Goal: Task Accomplishment & Management: Use online tool/utility

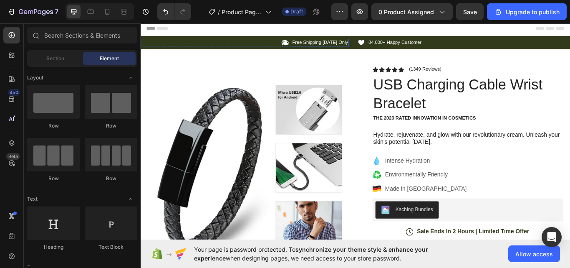
click at [364, 45] on p "Free Shipping [DATE] Only" at bounding box center [349, 46] width 65 height 7
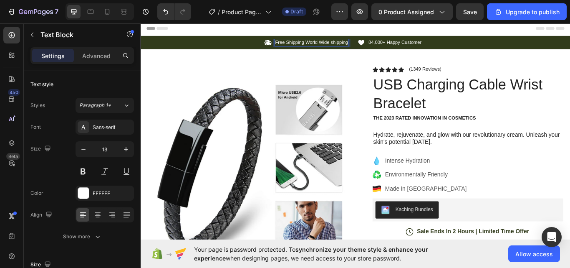
click at [395, 30] on div "Header" at bounding box center [391, 29] width 488 height 17
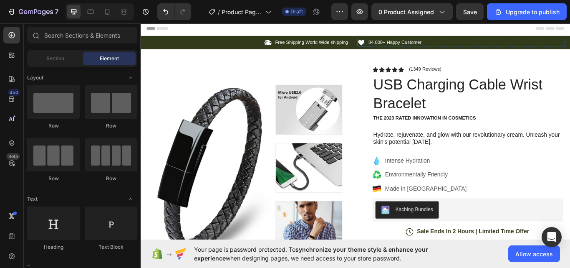
click at [396, 42] on icon at bounding box center [397, 46] width 9 height 9
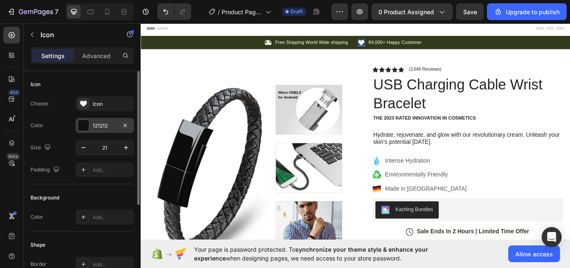
click at [87, 125] on div at bounding box center [83, 125] width 11 height 11
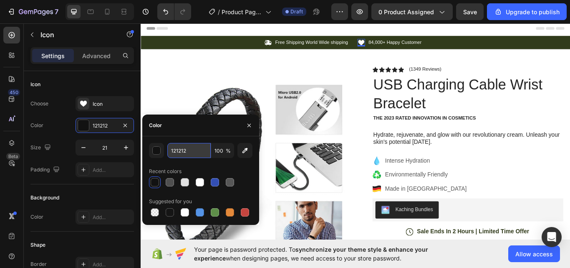
click at [187, 145] on input "121212" at bounding box center [188, 150] width 43 height 15
paste input "#F70000"
type input "#F70000"
click at [273, 27] on div "Header" at bounding box center [391, 29] width 488 height 17
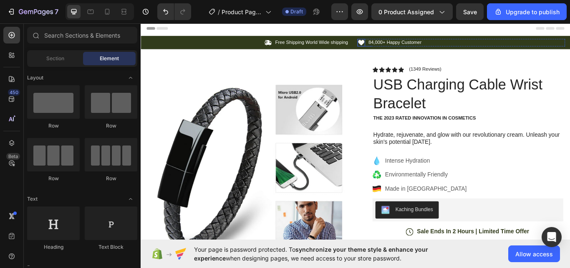
click at [399, 42] on icon at bounding box center [397, 46] width 9 height 9
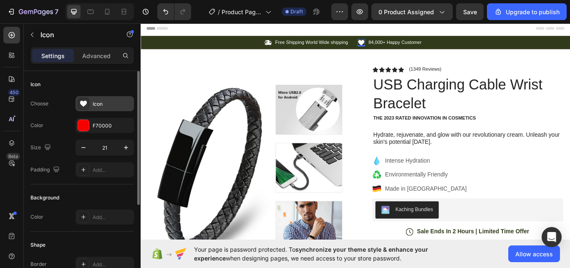
click at [91, 106] on div "Icon" at bounding box center [105, 103] width 58 height 15
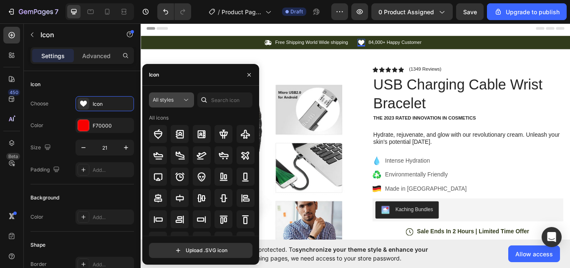
click at [175, 96] on div "All styles" at bounding box center [172, 100] width 38 height 8
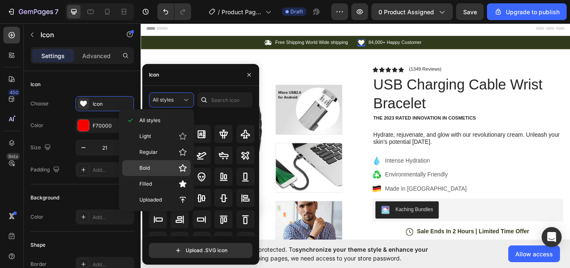
drag, startPoint x: 170, startPoint y: 180, endPoint x: 186, endPoint y: 161, distance: 24.9
click at [172, 177] on div "Filled" at bounding box center [156, 184] width 68 height 16
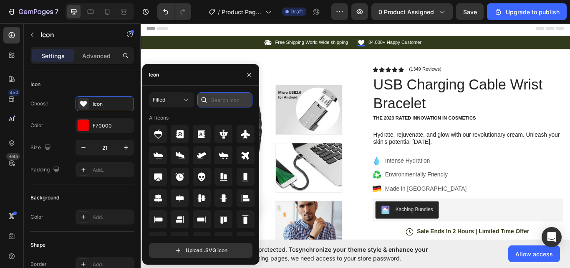
click at [231, 94] on input "text" at bounding box center [224, 99] width 55 height 15
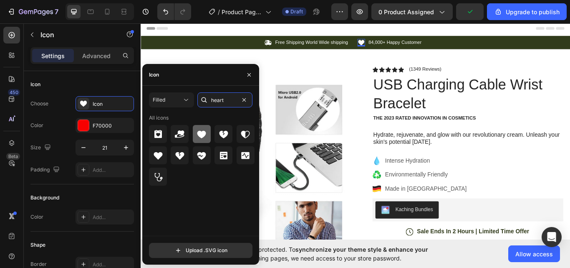
type input "heart"
click at [208, 134] on div at bounding box center [202, 134] width 18 height 18
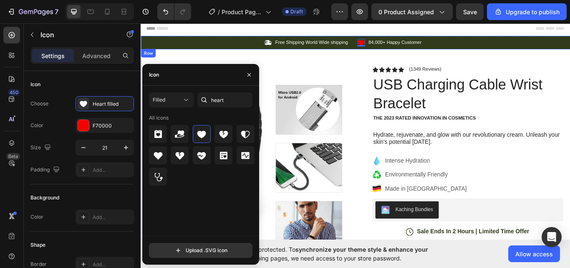
click at [184, 38] on div "Icon Free Shipping World Wide shipping Text Block Row Icon 0 84,000+ Happy Cust…" at bounding box center [391, 45] width 501 height 15
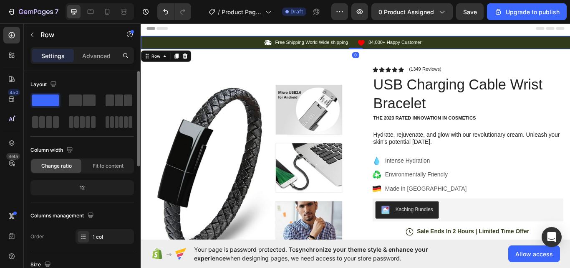
scroll to position [209, 0]
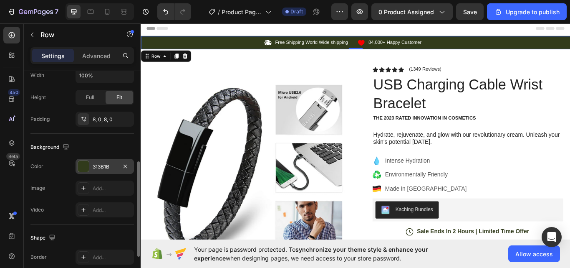
click at [90, 167] on div "313B1B" at bounding box center [105, 166] width 58 height 15
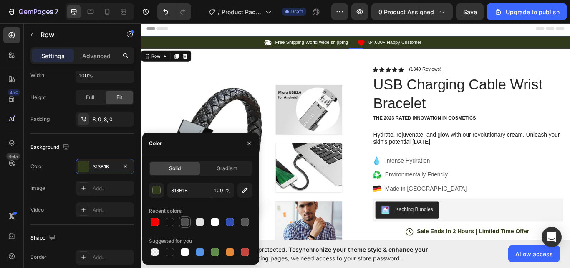
click at [187, 221] on div at bounding box center [185, 222] width 8 height 8
click at [174, 221] on div at bounding box center [170, 222] width 8 height 8
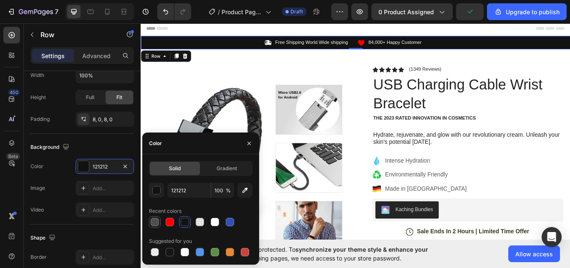
click at [152, 225] on div at bounding box center [155, 222] width 8 height 8
type input "4F4F4F"
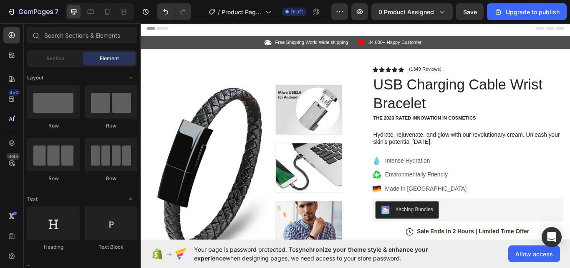
click at [301, 28] on div "Header" at bounding box center [391, 29] width 488 height 17
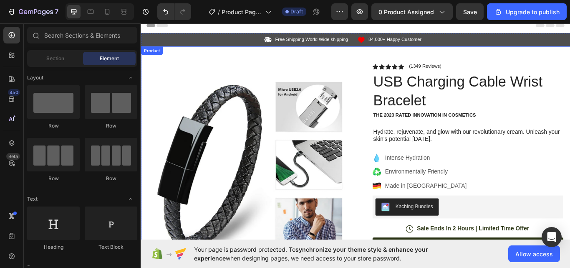
scroll to position [0, 0]
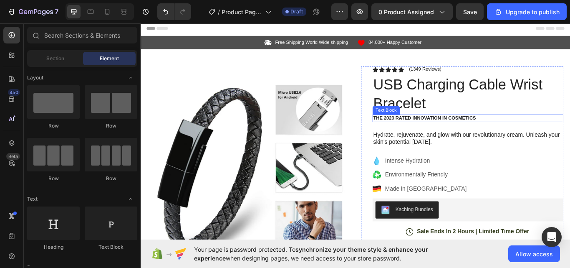
click at [543, 131] on p "The 2023 Rated Innovation in Cosmetics" at bounding box center [522, 134] width 221 height 7
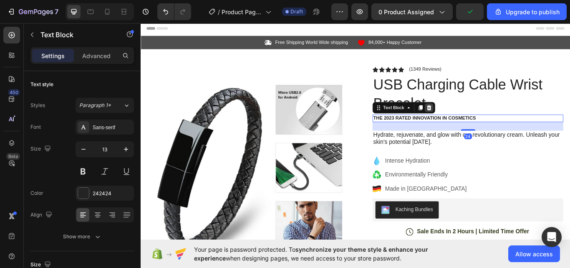
click at [473, 119] on icon at bounding box center [476, 122] width 7 height 7
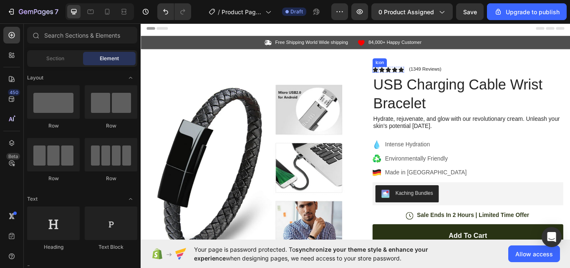
click at [413, 77] on icon at bounding box center [414, 77] width 7 height 6
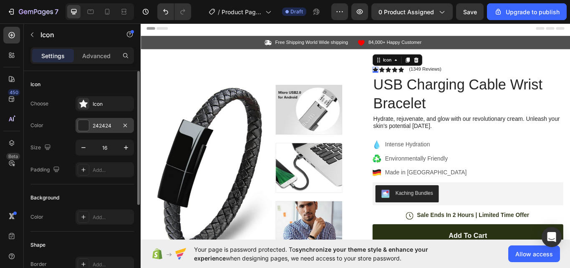
click at [86, 128] on div at bounding box center [83, 125] width 11 height 11
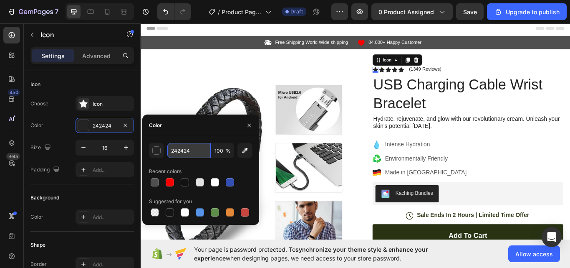
click at [187, 149] on input "242424" at bounding box center [188, 150] width 43 height 15
paste input "#DFB437"
type input "#DFB437"
click at [418, 76] on icon at bounding box center [421, 77] width 7 height 6
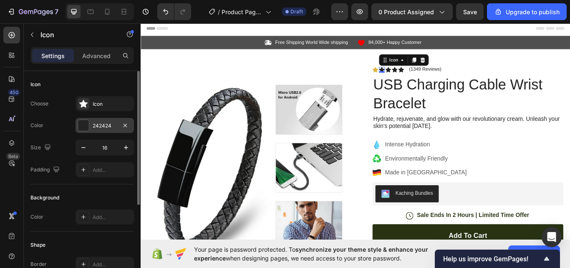
click at [84, 119] on div "242424" at bounding box center [105, 125] width 58 height 15
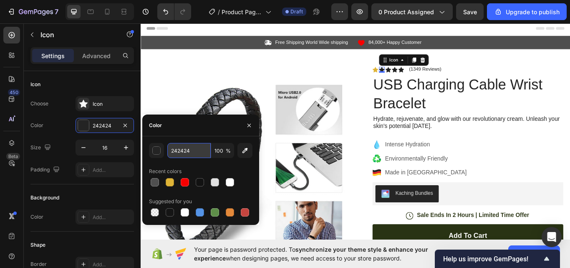
click at [195, 148] on input "242424" at bounding box center [188, 150] width 43 height 15
paste input "#E3980"
paste input "#F7BA00"
type input "#F7BA00"
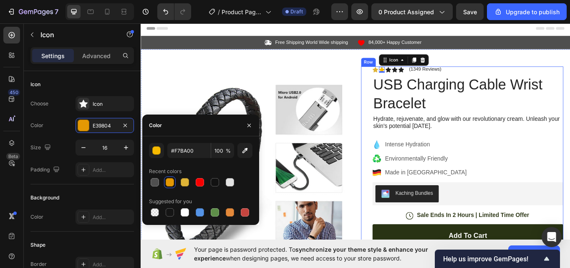
click at [398, 100] on div "Icon Icon 0 Icon Icon Icon Icon List (1349 Reviews) Text Block Row USB Charging…" at bounding box center [516, 270] width 236 height 392
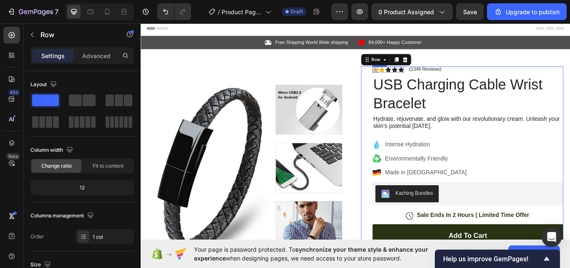
click at [411, 76] on icon at bounding box center [414, 77] width 7 height 6
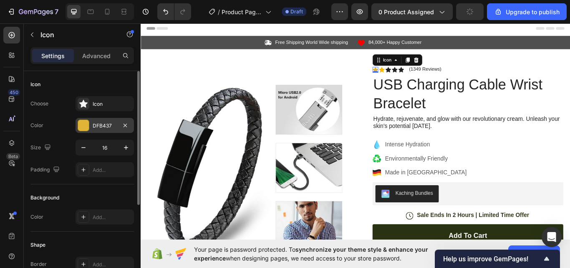
click at [81, 124] on div at bounding box center [83, 125] width 11 height 11
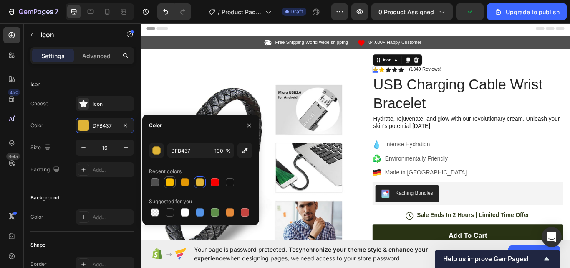
click at [171, 181] on div at bounding box center [170, 182] width 8 height 8
click at [203, 182] on div at bounding box center [200, 182] width 8 height 8
click at [187, 180] on div at bounding box center [185, 182] width 8 height 8
click at [167, 181] on div at bounding box center [170, 182] width 8 height 8
type input "F7BA00"
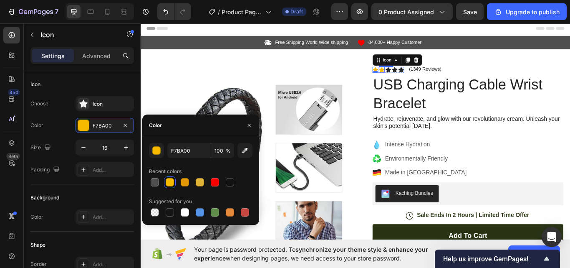
click at [418, 76] on icon at bounding box center [421, 77] width 7 height 6
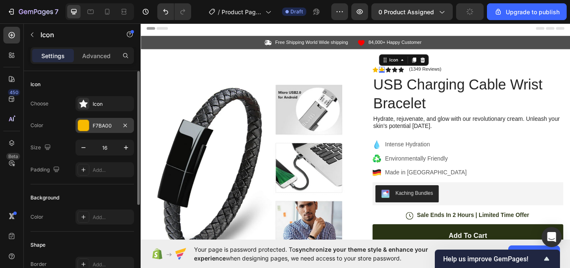
click at [99, 120] on div "F7BA00" at bounding box center [105, 125] width 58 height 15
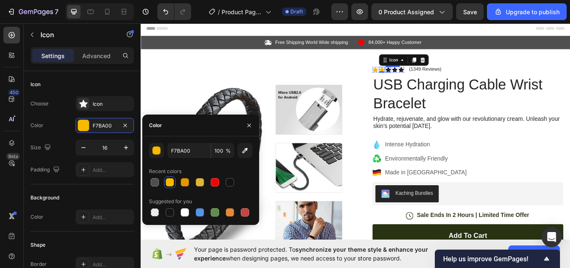
click at [426, 76] on icon at bounding box center [429, 77] width 7 height 6
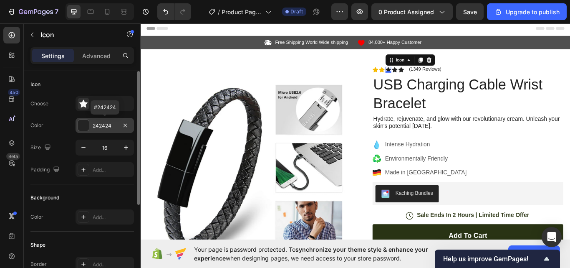
click at [99, 122] on div "242424" at bounding box center [105, 126] width 24 height 8
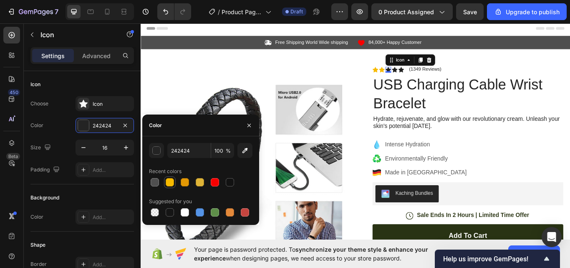
click at [169, 178] on div at bounding box center [170, 182] width 8 height 8
type input "F7BA00"
click at [435, 76] on icon at bounding box center [436, 77] width 7 height 6
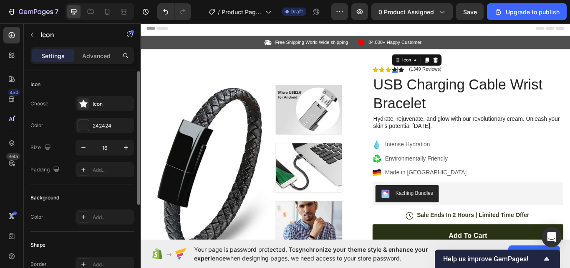
click at [88, 117] on div "Choose Icon Color 242424 Size 16 Padding Add..." at bounding box center [82, 136] width 104 height 81
click at [93, 128] on div "242424" at bounding box center [105, 126] width 24 height 8
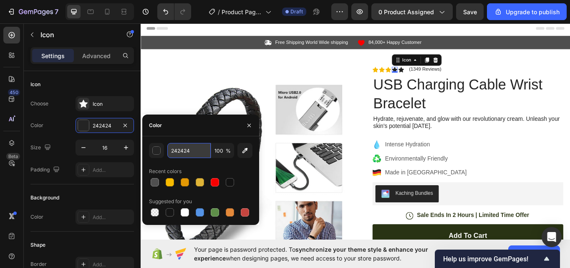
click at [182, 149] on input "242424" at bounding box center [188, 150] width 43 height 15
paste input "#FCCF55"
type input "#FCCF55"
click at [426, 77] on icon at bounding box center [429, 77] width 7 height 6
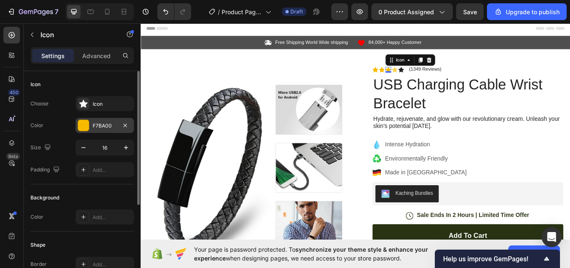
click at [86, 127] on div at bounding box center [83, 125] width 11 height 11
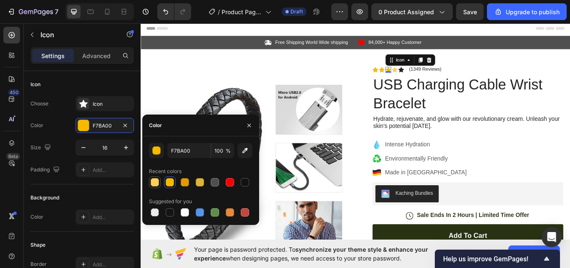
click at [152, 179] on div at bounding box center [155, 182] width 8 height 8
type input "FCCF55"
click at [418, 76] on icon at bounding box center [421, 77] width 7 height 6
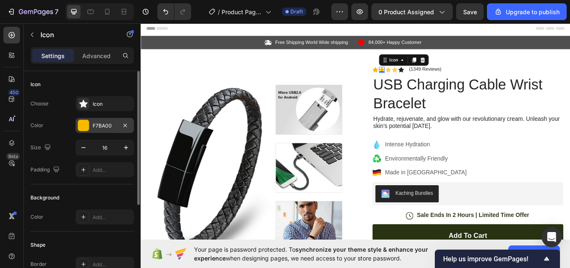
click at [85, 124] on div at bounding box center [83, 125] width 11 height 11
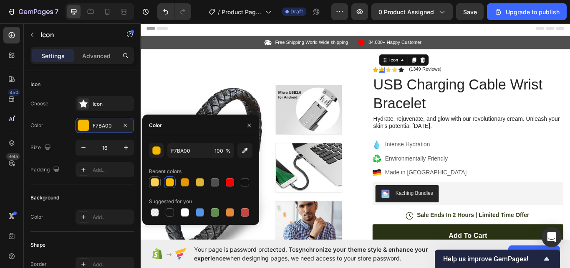
click at [157, 179] on div at bounding box center [155, 182] width 8 height 8
type input "FCCF55"
click at [411, 76] on icon at bounding box center [414, 77] width 7 height 6
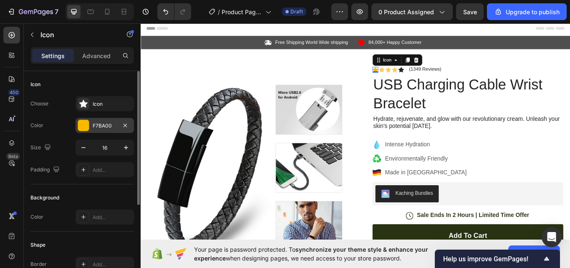
click at [89, 125] on div at bounding box center [83, 125] width 11 height 11
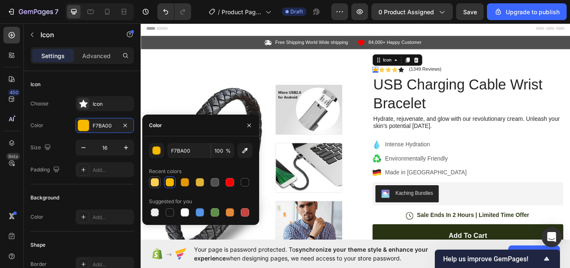
click at [154, 180] on div at bounding box center [155, 182] width 8 height 8
type input "FCCF55"
click at [441, 75] on icon at bounding box center [444, 77] width 7 height 6
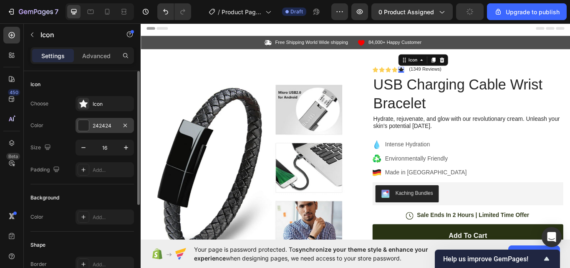
click at [92, 121] on div "242424" at bounding box center [105, 125] width 58 height 15
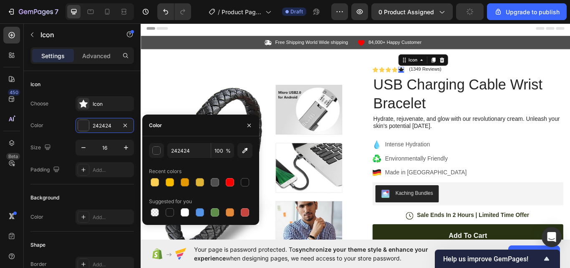
drag, startPoint x: 154, startPoint y: 179, endPoint x: 160, endPoint y: 169, distance: 11.2
click at [154, 178] on div at bounding box center [155, 182] width 8 height 8
type input "FCCF55"
click at [460, 74] on div "(1349 Reviews) Text Block" at bounding box center [472, 78] width 39 height 8
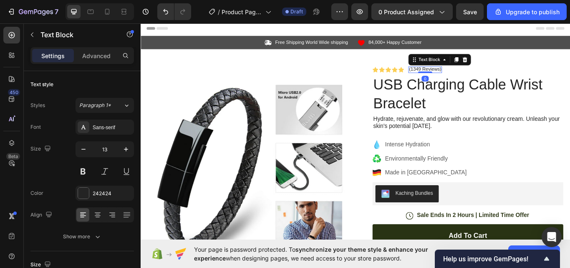
click at [456, 75] on p "(1349 Reviews)" at bounding box center [472, 77] width 38 height 7
click at [463, 75] on p "(1349 Reviews)" at bounding box center [472, 77] width 38 height 7
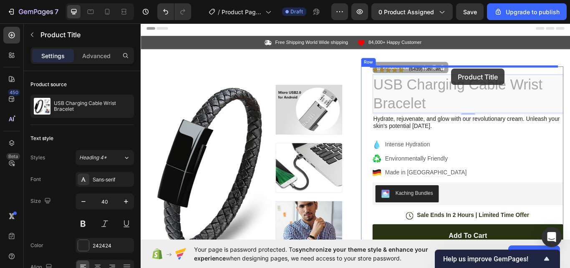
drag, startPoint x: 504, startPoint y: 116, endPoint x: 503, endPoint y: 76, distance: 40.1
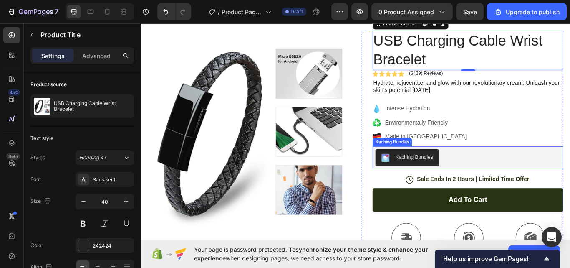
scroll to position [84, 0]
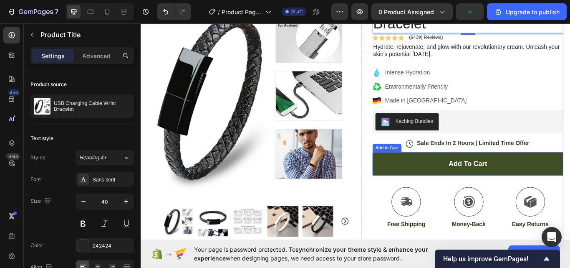
click at [459, 185] on button "Add to cart" at bounding box center [522, 187] width 223 height 27
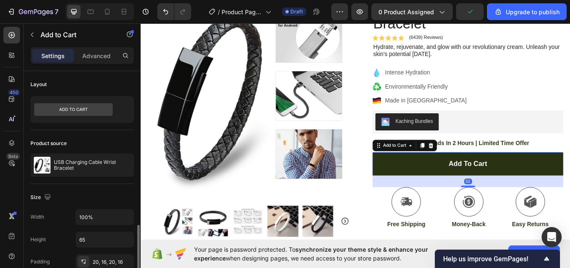
scroll to position [125, 0]
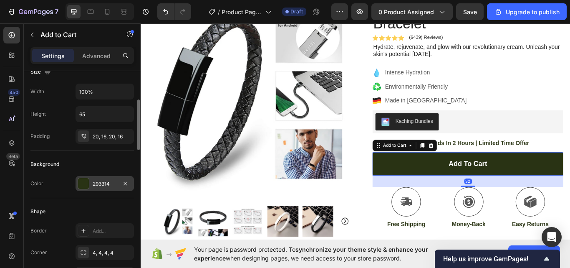
click at [93, 181] on div "293314" at bounding box center [105, 184] width 24 height 8
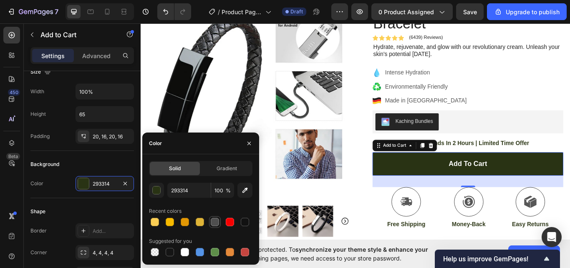
click at [216, 222] on div at bounding box center [215, 222] width 8 height 8
type input "4F4F4F"
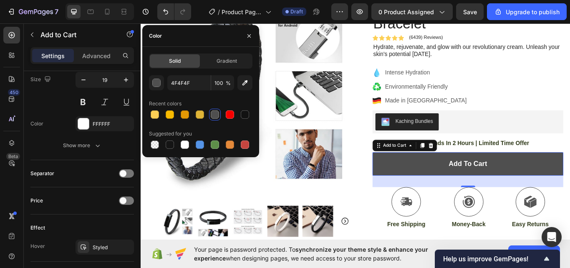
scroll to position [585, 0]
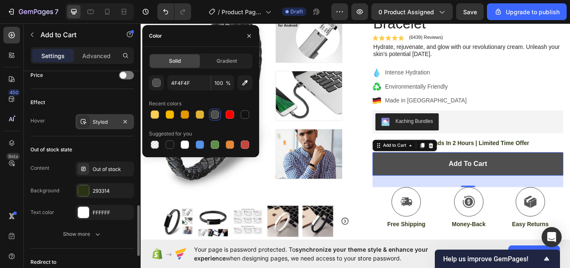
click at [100, 118] on div "Styled" at bounding box center [105, 122] width 24 height 8
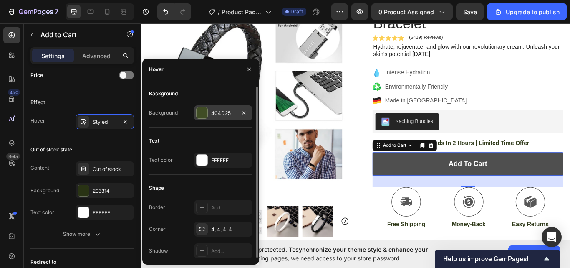
click at [210, 108] on div "404D25" at bounding box center [223, 112] width 58 height 15
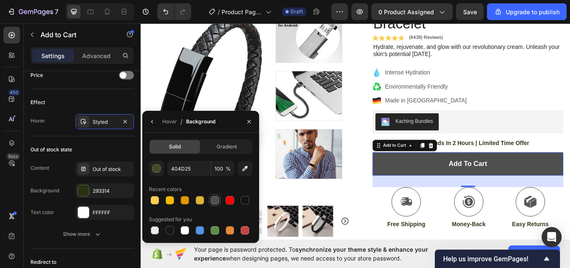
click at [212, 197] on div at bounding box center [215, 200] width 8 height 8
type input "4F4F4F"
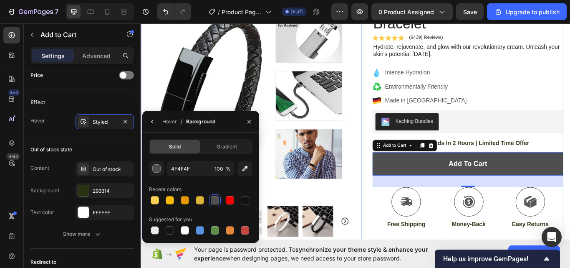
click at [400, 181] on div "USB Charging Cable Wrist Bracelet Product Title Icon Icon Icon Icon Icon Icon L…" at bounding box center [516, 186] width 236 height 392
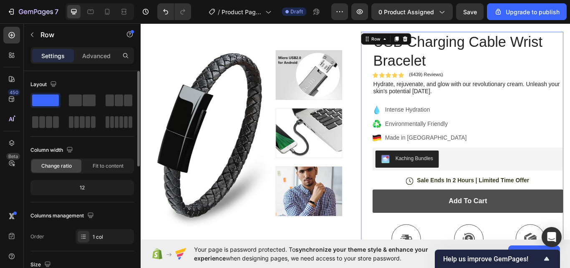
scroll to position [0, 0]
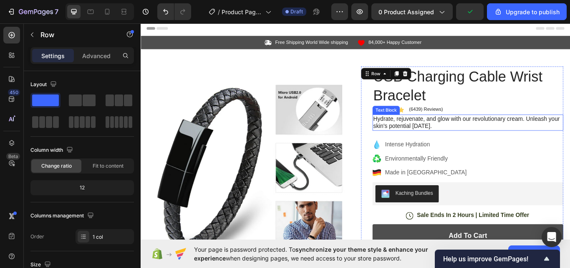
click at [485, 141] on p "Hydrate, rejuvenate, and glow with our revolutionary cream. Unleash your skin's…" at bounding box center [522, 140] width 221 height 18
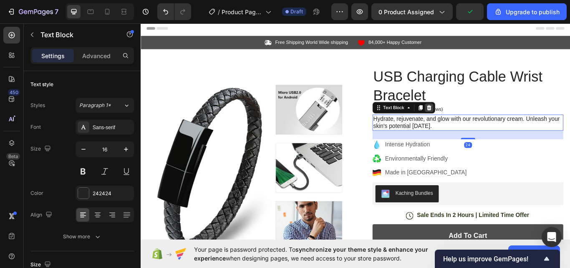
click at [475, 120] on icon at bounding box center [476, 122] width 5 height 6
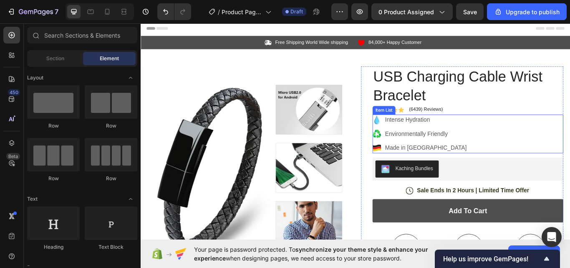
drag, startPoint x: 544, startPoint y: 162, endPoint x: 535, endPoint y: 152, distance: 13.3
click at [544, 161] on div "Intense Hydration Environmentally Friendly Made in [GEOGRAPHIC_DATA]" at bounding box center [522, 152] width 223 height 45
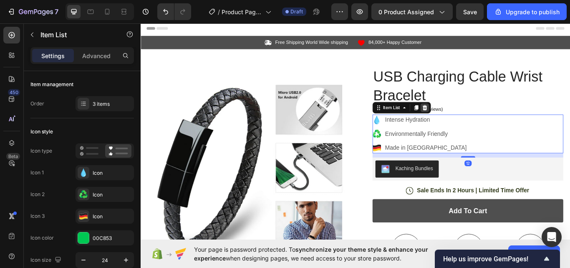
click at [470, 119] on icon at bounding box center [471, 122] width 5 height 6
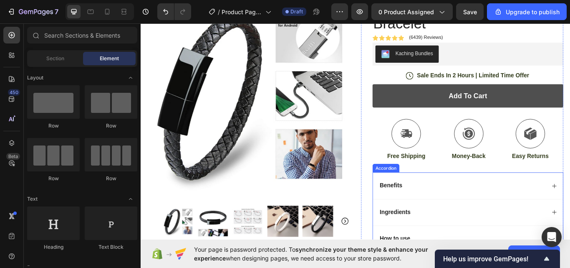
scroll to position [209, 0]
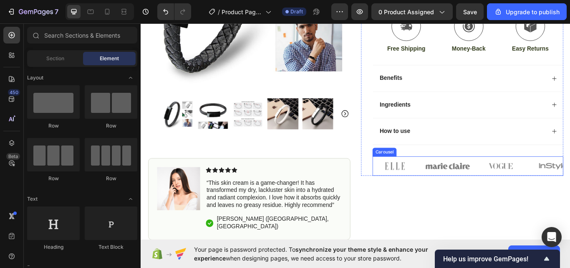
click at [462, 196] on div "Image Image Image Image Image" at bounding box center [522, 190] width 223 height 23
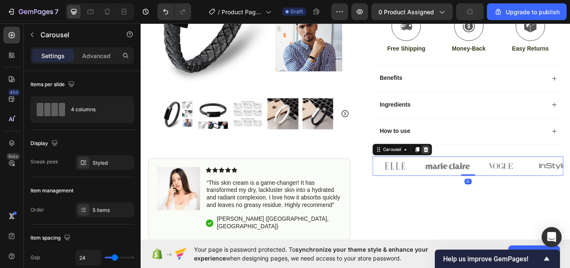
click at [473, 167] on icon at bounding box center [473, 170] width 7 height 7
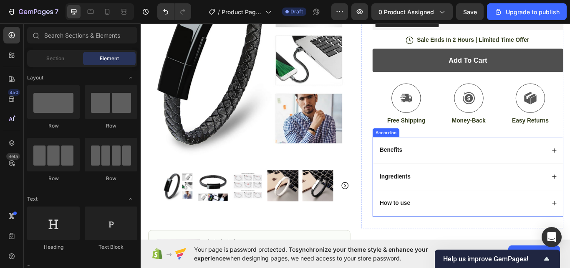
scroll to position [0, 0]
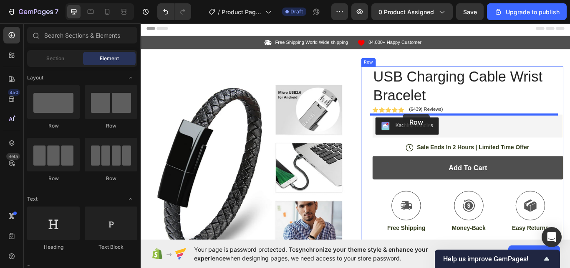
drag, startPoint x: 240, startPoint y: 126, endPoint x: 446, endPoint y: 129, distance: 206.7
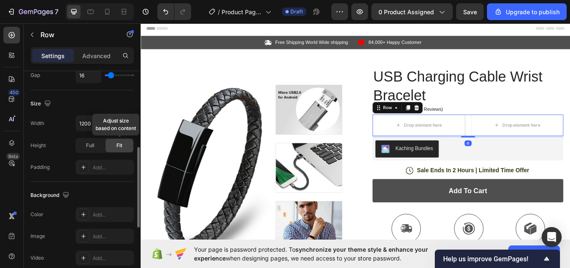
scroll to position [384, 0]
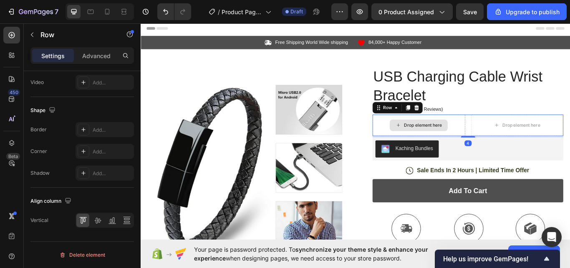
click at [464, 140] on div "Drop element here" at bounding box center [470, 142] width 44 height 7
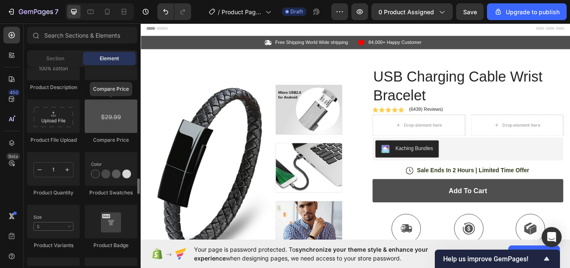
scroll to position [1378, 0]
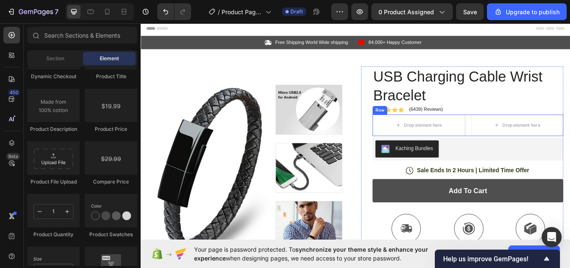
click at [517, 145] on div "Drop element here Drop element here Row" at bounding box center [522, 142] width 223 height 25
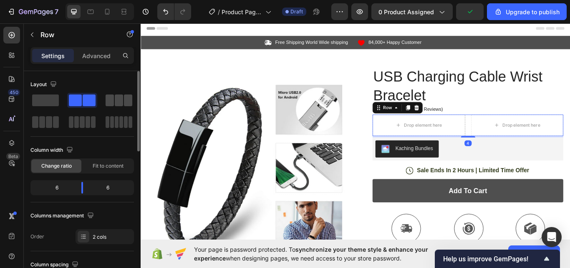
click at [118, 102] on span at bounding box center [119, 100] width 8 height 12
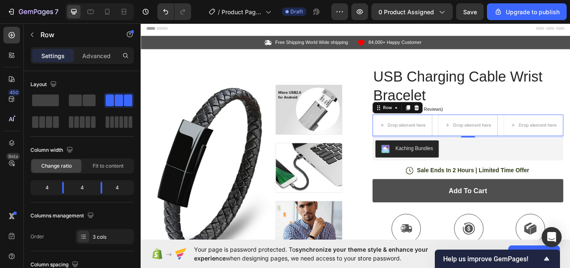
scroll to position [209, 0]
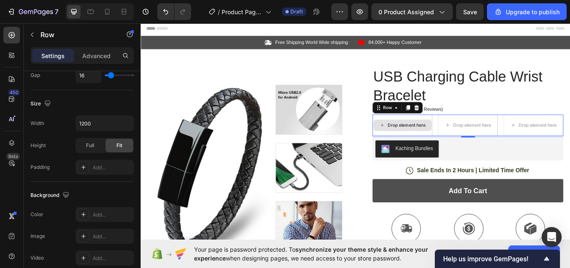
click at [434, 139] on div "Drop element here" at bounding box center [451, 142] width 44 height 7
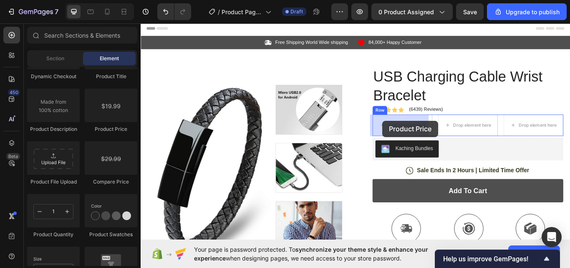
drag, startPoint x: 248, startPoint y: 129, endPoint x: 511, endPoint y: 149, distance: 264.7
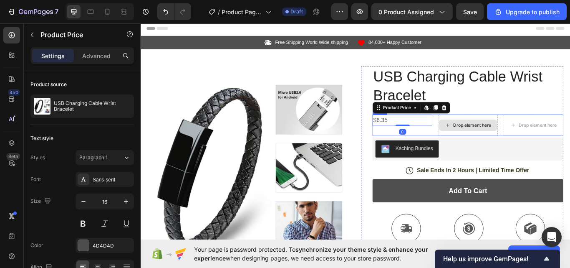
click at [509, 143] on div "Drop element here" at bounding box center [527, 142] width 44 height 7
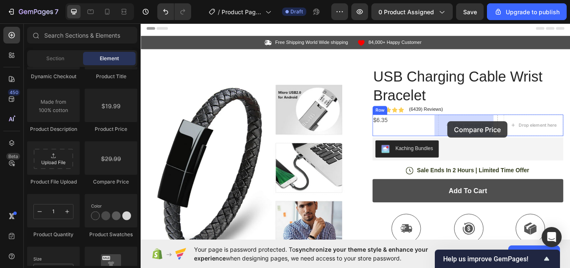
drag, startPoint x: 249, startPoint y: 181, endPoint x: 494, endPoint y: 137, distance: 248.7
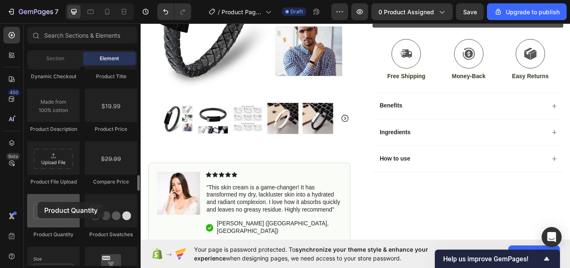
drag, startPoint x: 47, startPoint y: 206, endPoint x: 32, endPoint y: 201, distance: 15.8
click at [32, 201] on div at bounding box center [53, 210] width 53 height 33
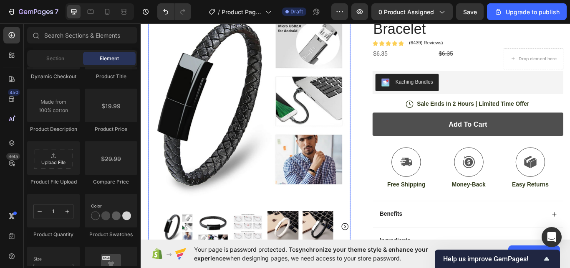
scroll to position [58, 0]
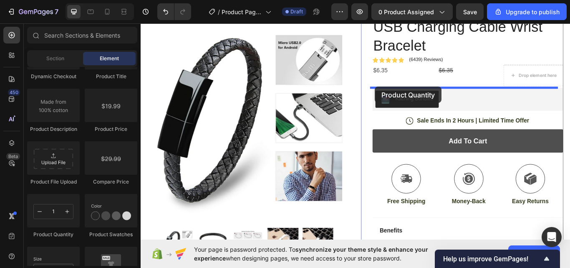
drag, startPoint x: 259, startPoint y: 214, endPoint x: 414, endPoint y: 97, distance: 194.1
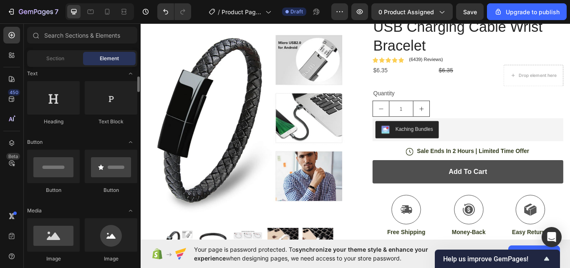
scroll to position [0, 0]
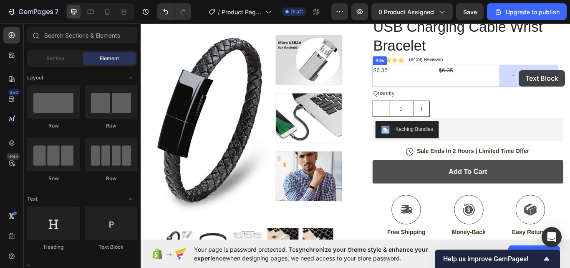
drag, startPoint x: 293, startPoint y: 244, endPoint x: 582, endPoint y: 78, distance: 333.5
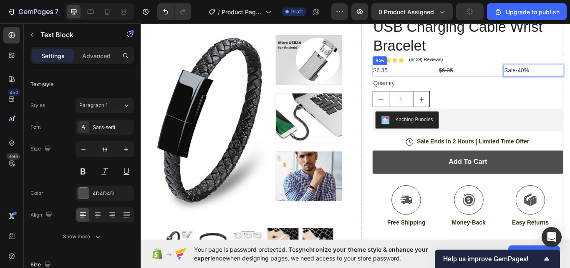
click at [480, 84] on div "$6.35 Product Price Product Price $6.35 Compare Price Compare Price Sale-40% Te…" at bounding box center [522, 79] width 223 height 14
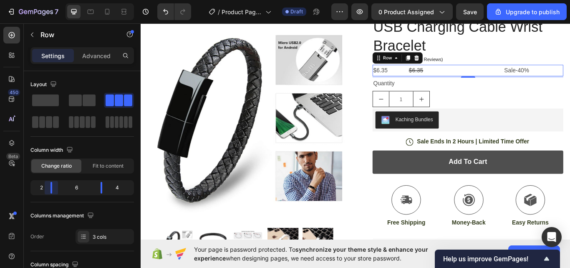
drag, startPoint x: 63, startPoint y: 190, endPoint x: 46, endPoint y: 183, distance: 18.5
click at [46, 0] on body "7 / Product Page - [DATE] 10:29:43 Draft Preview 0 product assigned Save Upgrad…" at bounding box center [285, 0] width 570 height 0
drag, startPoint x: 102, startPoint y: 185, endPoint x: 367, endPoint y: 96, distance: 279.3
click at [67, 0] on body "7 / Product Page - [DATE] 10:29:43 Draft Preview 0 product assigned Save Upgrad…" at bounding box center [285, 0] width 570 height 0
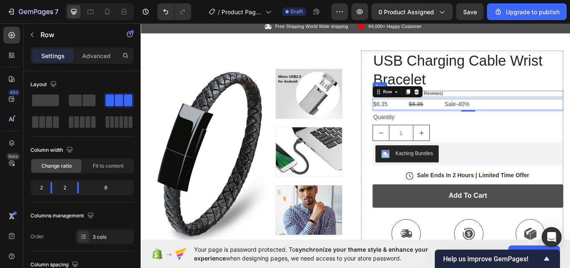
scroll to position [16, 0]
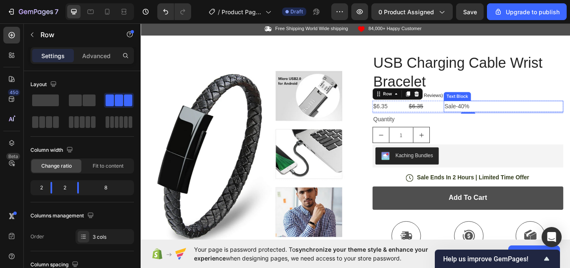
click at [522, 116] on p "Sale-40%" at bounding box center [564, 121] width 138 height 12
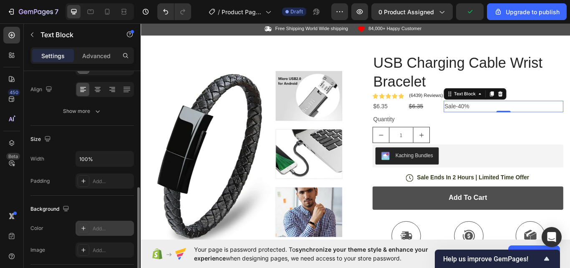
scroll to position [209, 0]
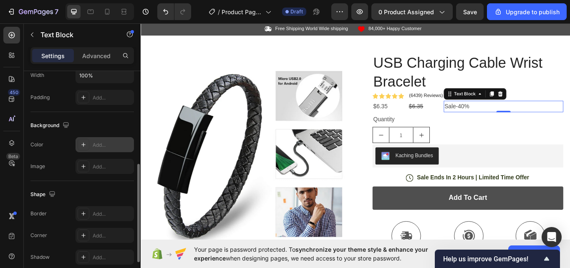
click at [100, 146] on div "Add..." at bounding box center [112, 145] width 39 height 8
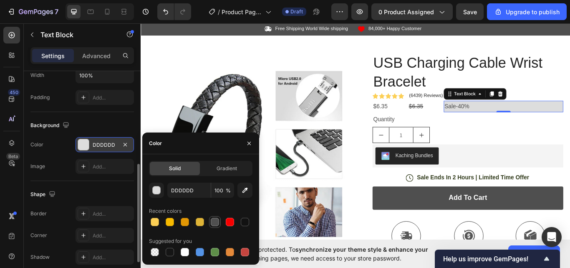
click at [213, 222] on div at bounding box center [215, 222] width 8 height 8
type input "4F4F4F"
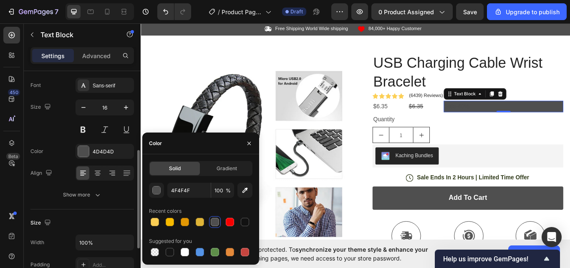
scroll to position [84, 0]
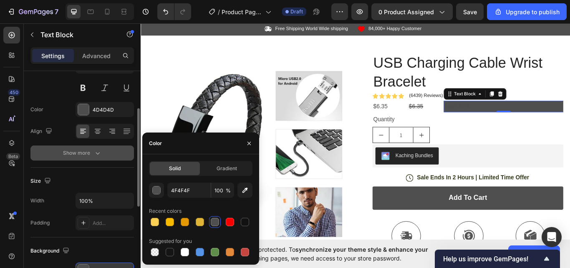
click at [78, 149] on div "Show more" at bounding box center [82, 153] width 39 height 8
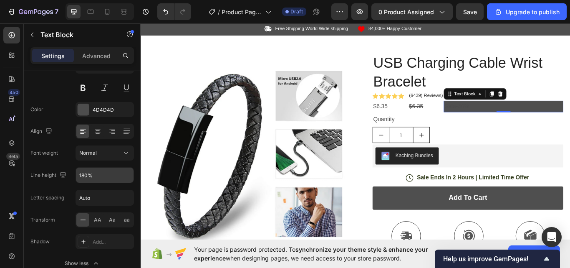
scroll to position [0, 0]
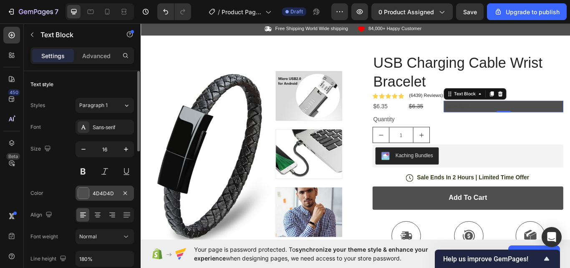
click at [89, 192] on div at bounding box center [83, 192] width 11 height 11
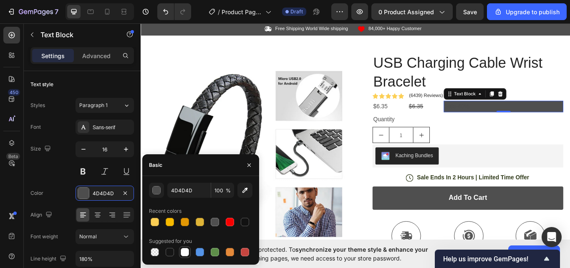
click at [185, 255] on div at bounding box center [185, 252] width 8 height 8
type input "FFFFFF"
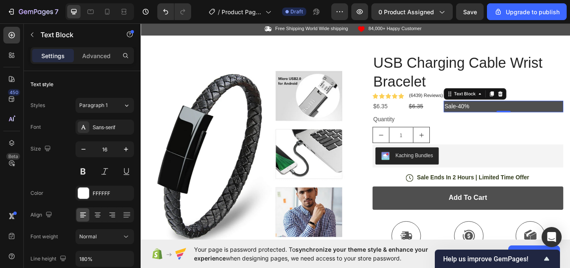
click at [18, 186] on div "450 Beta" at bounding box center [11, 117] width 17 height 181
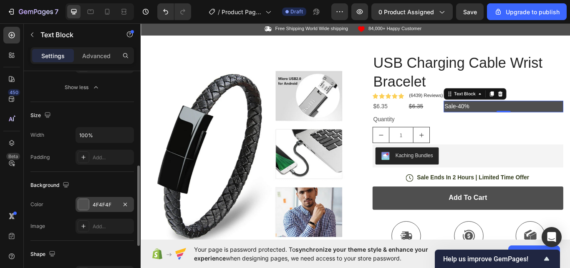
scroll to position [218, 0]
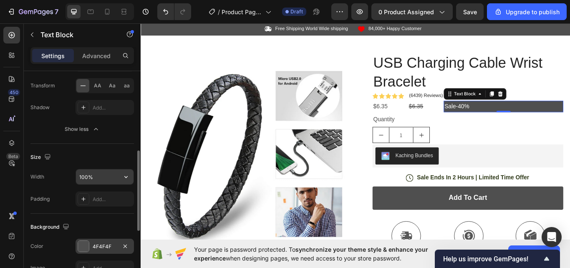
click at [96, 175] on input "100%" at bounding box center [105, 176] width 58 height 15
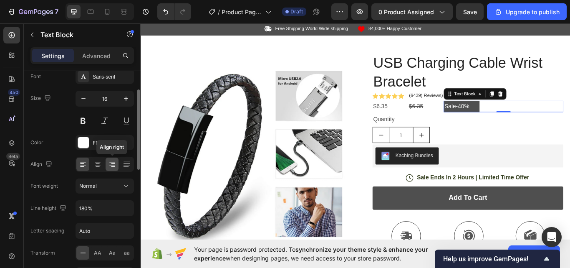
scroll to position [0, 0]
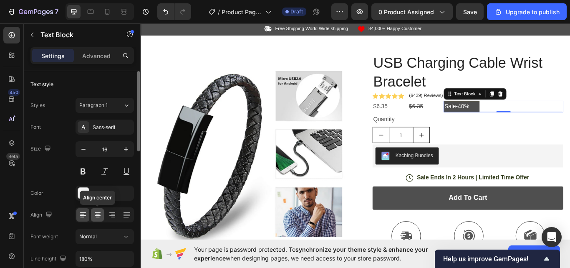
type input "30%"
click at [100, 214] on icon at bounding box center [98, 214] width 8 height 8
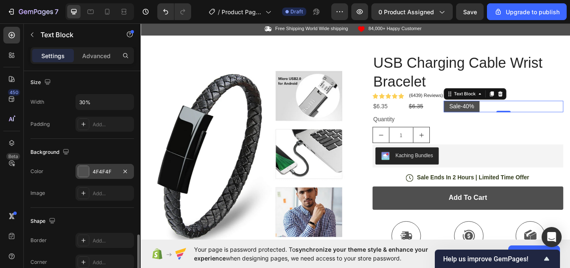
scroll to position [376, 0]
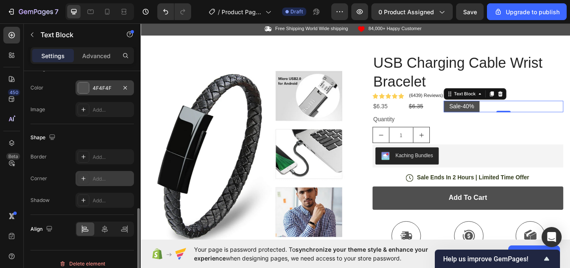
click at [99, 174] on div "Add..." at bounding box center [105, 178] width 58 height 15
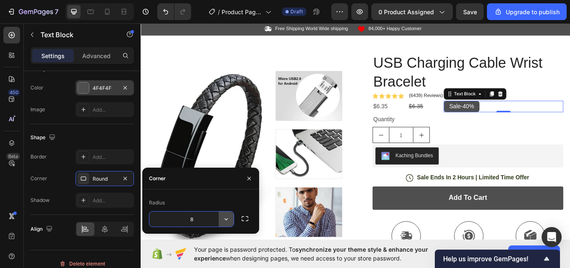
click at [227, 220] on icon "button" at bounding box center [226, 219] width 8 height 8
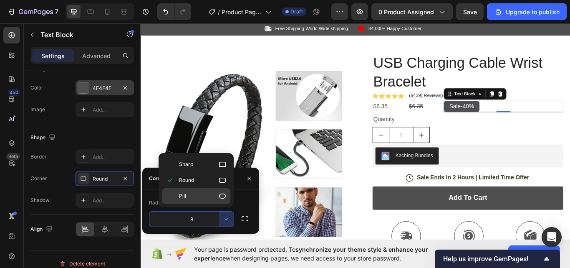
click at [219, 194] on icon at bounding box center [222, 196] width 8 height 8
type input "9999"
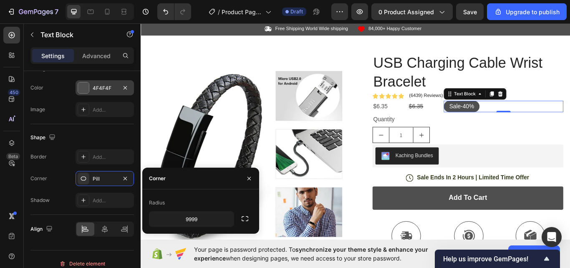
click at [5, 182] on div "450 Beta" at bounding box center [11, 117] width 17 height 181
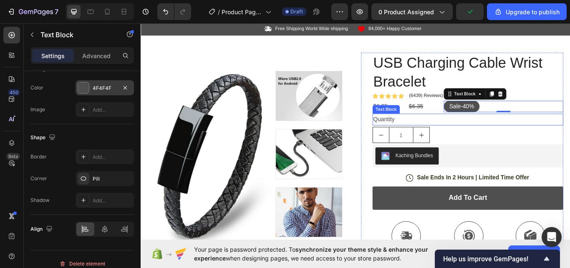
click at [526, 135] on div "Quantity" at bounding box center [522, 136] width 223 height 14
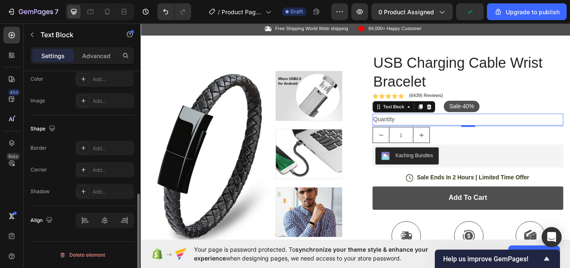
scroll to position [274, 0]
click at [476, 119] on icon at bounding box center [476, 121] width 7 height 7
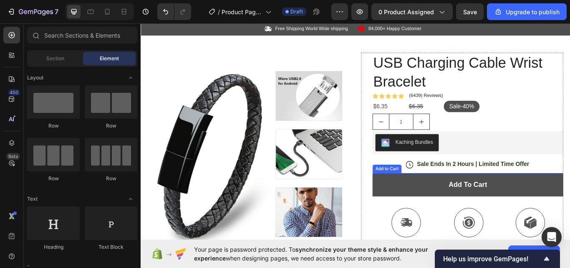
scroll to position [99, 0]
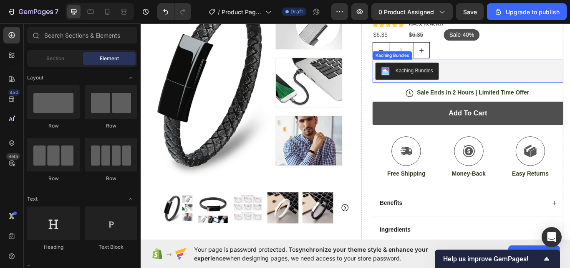
click at [517, 85] on div "Kaching Bundles" at bounding box center [522, 79] width 216 height 20
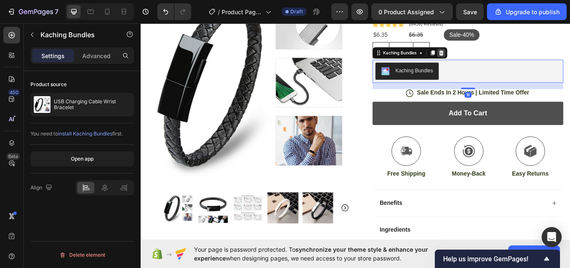
click at [488, 53] on div at bounding box center [491, 58] width 10 height 10
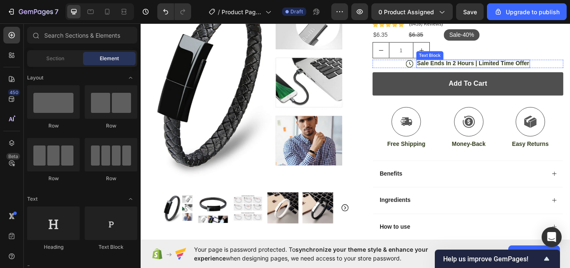
click at [499, 70] on p "Sale Ends In 2 Hours | Limited Time Offer" at bounding box center [528, 70] width 131 height 9
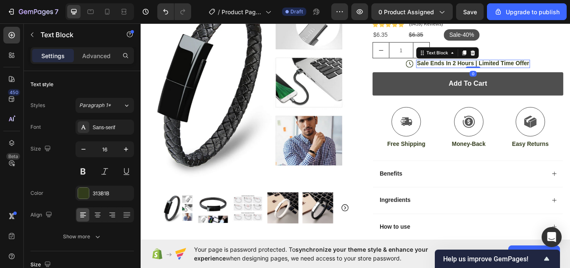
click at [505, 67] on p "Sale Ends In 2 Hours | Limited Time Offer" at bounding box center [528, 70] width 131 height 9
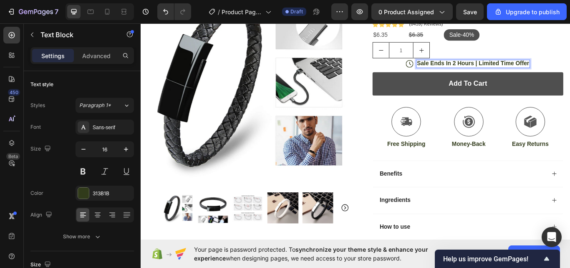
click at [503, 68] on p "Sale Ends In 2 Hours | Limited Time Offer" at bounding box center [528, 70] width 131 height 9
click at [417, 110] on div "Add to cart Add to Cart" at bounding box center [522, 101] width 223 height 41
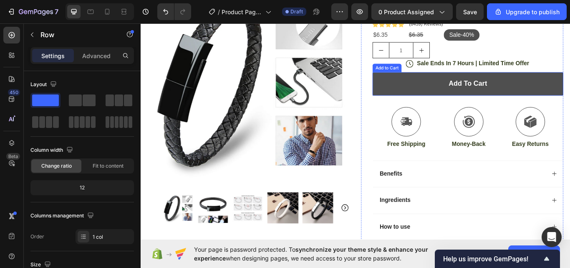
drag, startPoint x: 421, startPoint y: 91, endPoint x: 295, endPoint y: 99, distance: 126.7
click at [422, 91] on button "Add to cart" at bounding box center [522, 94] width 223 height 27
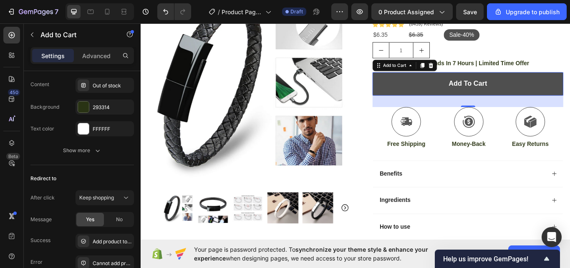
scroll to position [739, 0]
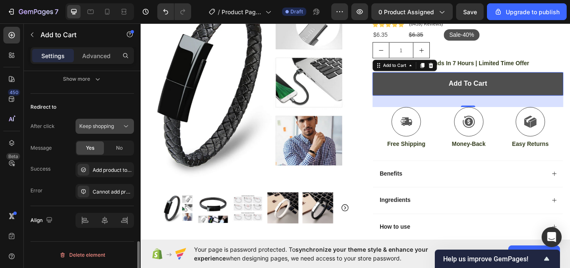
click at [99, 128] on span "Keep shopping" at bounding box center [96, 126] width 35 height 6
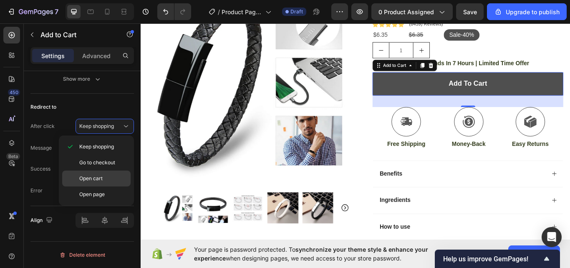
click at [95, 180] on span "Open cart" at bounding box center [90, 179] width 23 height 8
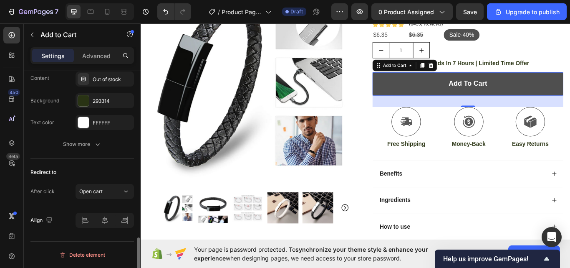
scroll to position [674, 0]
click at [3, 183] on div "450 Beta" at bounding box center [11, 117] width 17 height 181
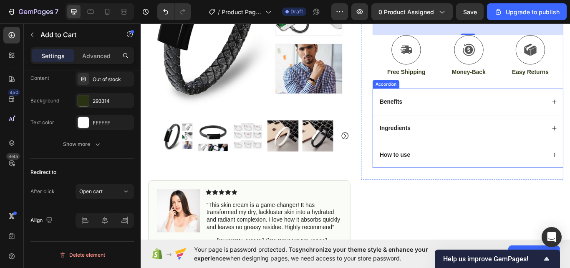
click at [476, 116] on div "Benefits" at bounding box center [515, 115] width 195 height 11
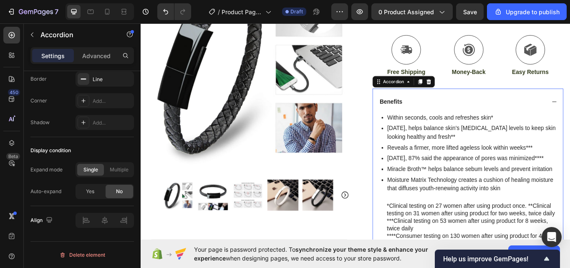
scroll to position [0, 0]
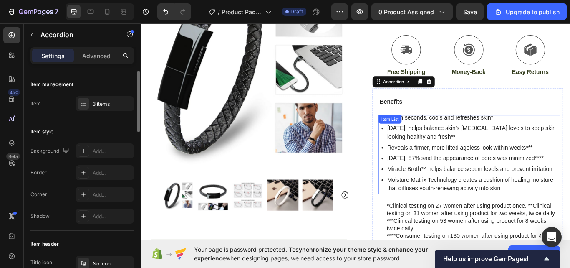
click at [467, 133] on p "Within seconds, cools and refreshes skin*" at bounding box center [528, 134] width 200 height 10
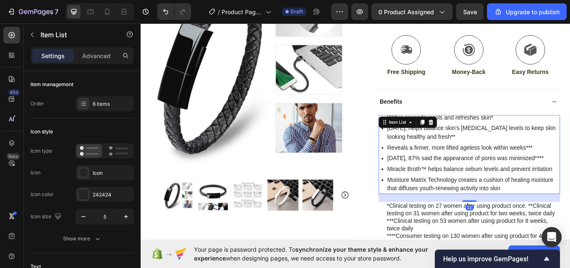
click at [476, 136] on icon at bounding box center [479, 139] width 7 height 7
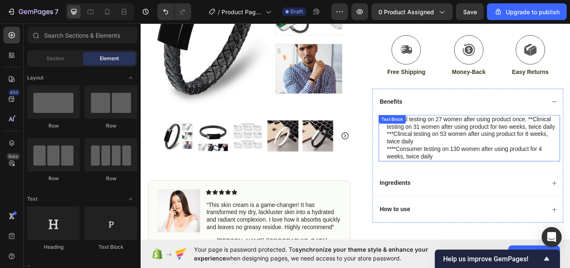
click at [461, 154] on p "***Clinical testing on 53 women after using product for 8 weeks, twice daily" at bounding box center [528, 158] width 201 height 18
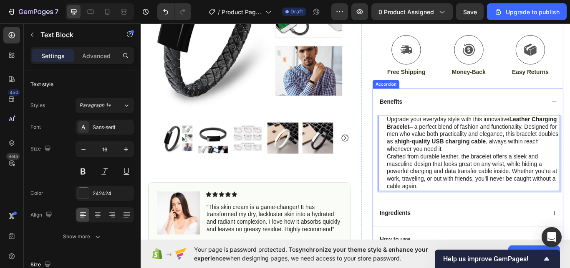
click at [436, 115] on p "Benefits" at bounding box center [432, 115] width 26 height 9
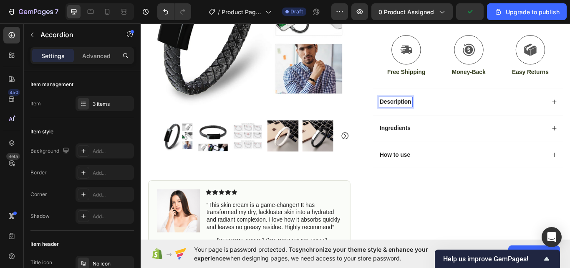
click at [441, 143] on p "Ingredients" at bounding box center [437, 146] width 36 height 9
click at [434, 146] on p "Key features" at bounding box center [439, 146] width 40 height 9
click at [434, 144] on p "Key features" at bounding box center [439, 146] width 40 height 9
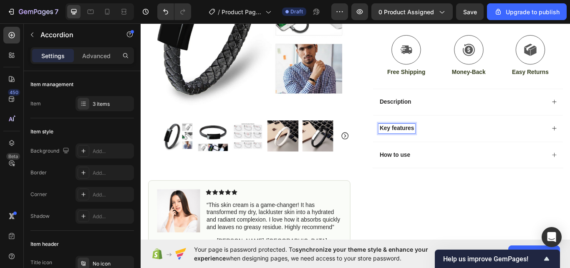
click at [434, 143] on p "Key features" at bounding box center [439, 146] width 40 height 9
click at [484, 145] on div "Key Features" at bounding box center [515, 146] width 195 height 11
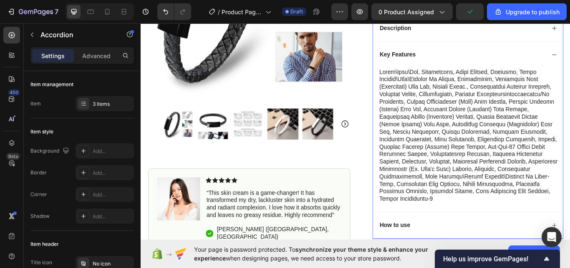
scroll to position [266, 0]
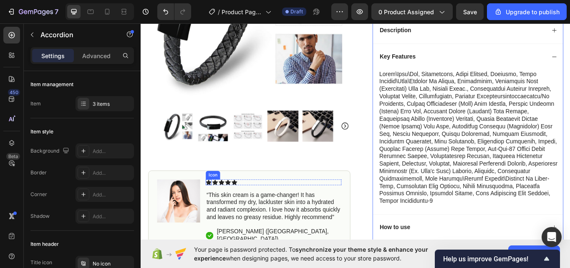
click at [219, 208] on icon at bounding box center [219, 208] width 7 height 6
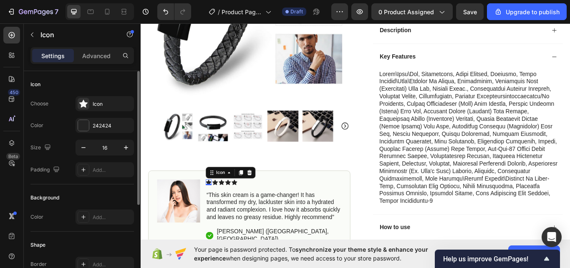
click at [76, 117] on div "Choose Icon Color 242424 Size 16 Padding Add..." at bounding box center [82, 136] width 104 height 81
click at [78, 119] on div "242424" at bounding box center [105, 125] width 58 height 15
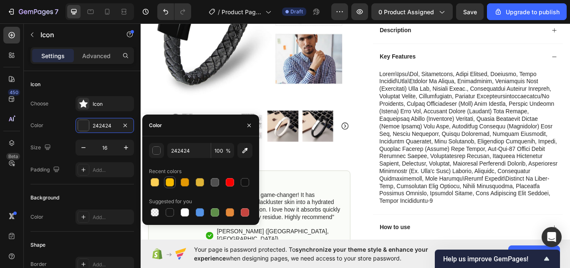
click at [152, 180] on div at bounding box center [155, 182] width 8 height 8
type input "FCCF55"
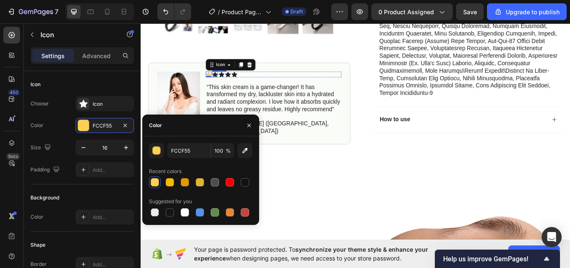
click at [227, 84] on icon at bounding box center [227, 83] width 7 height 6
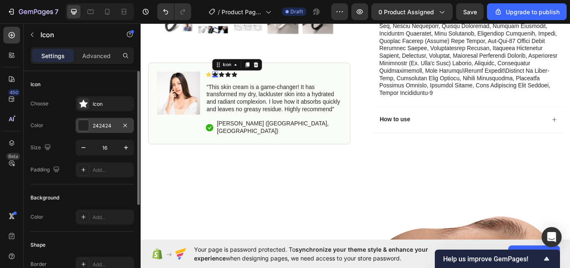
click at [81, 126] on div at bounding box center [83, 125] width 11 height 11
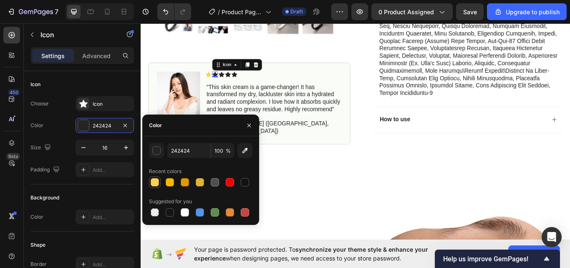
click at [154, 180] on div at bounding box center [155, 182] width 8 height 8
type input "FCCF55"
drag, startPoint x: 236, startPoint y: 84, endPoint x: 209, endPoint y: 95, distance: 29.6
click at [237, 84] on icon at bounding box center [234, 83] width 7 height 6
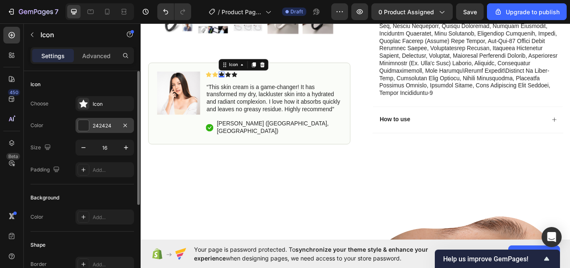
click at [89, 124] on div at bounding box center [83, 125] width 11 height 11
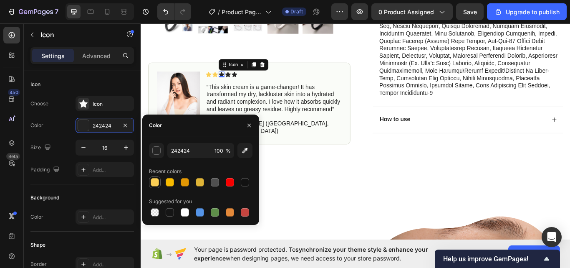
click at [153, 179] on div at bounding box center [155, 182] width 8 height 8
type input "FCCF55"
click at [241, 82] on icon at bounding box center [242, 83] width 7 height 6
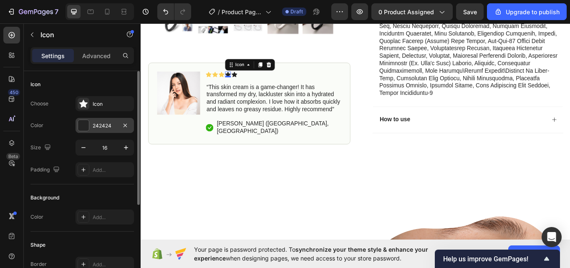
click at [96, 121] on div "242424" at bounding box center [105, 125] width 58 height 15
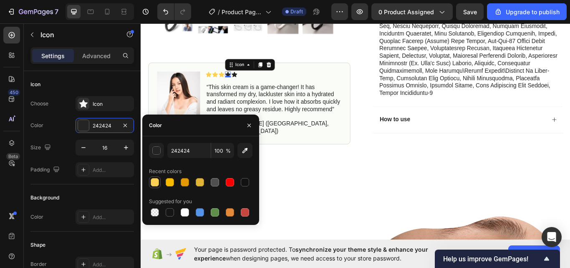
drag, startPoint x: 106, startPoint y: 48, endPoint x: 154, endPoint y: 179, distance: 139.2
click at [154, 179] on div at bounding box center [155, 182] width 8 height 8
type input "FCCF55"
click at [249, 83] on icon at bounding box center [249, 83] width 7 height 6
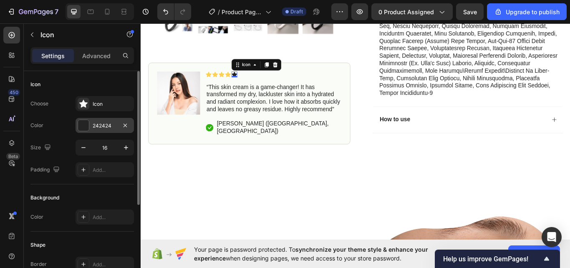
click at [89, 124] on div at bounding box center [84, 125] width 12 height 12
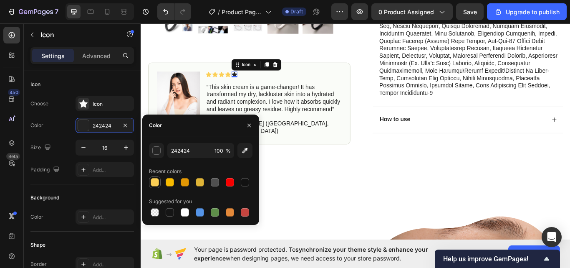
click at [154, 181] on div at bounding box center [155, 182] width 8 height 8
type input "FCCF55"
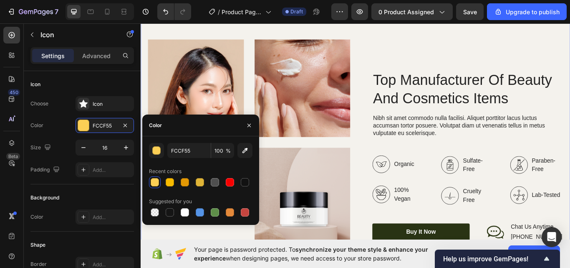
scroll to position [1018, 0]
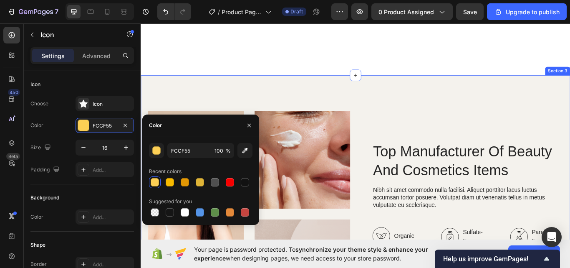
click at [399, 95] on div "Image Image Image Row Top Manufacturer Of Beauty And Cosmetics Items Heading Ni…" at bounding box center [391, 261] width 501 height 354
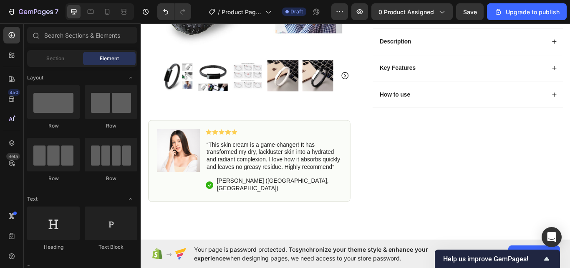
scroll to position [225, 0]
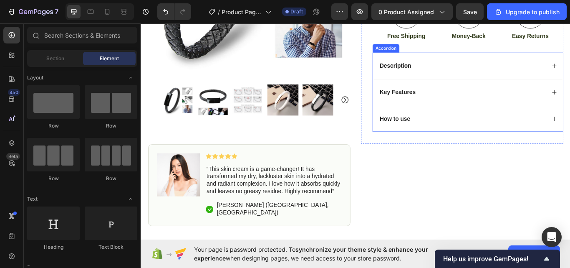
click at [495, 99] on div "Key Features" at bounding box center [515, 104] width 195 height 11
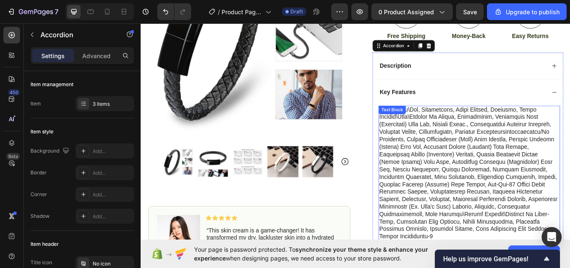
click at [475, 138] on p at bounding box center [524, 199] width 210 height 156
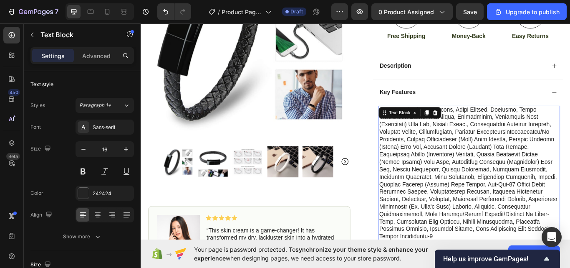
click at [475, 137] on p at bounding box center [524, 199] width 210 height 156
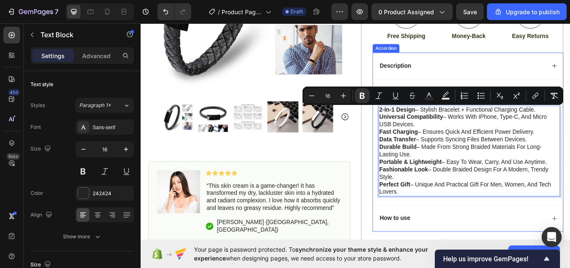
drag, startPoint x: 443, startPoint y: 217, endPoint x: 417, endPoint y: 119, distance: 102.1
click at [417, 119] on div "Key Features 2-in-1 Design – Stylish bracelet + functional charging cable. Univ…" at bounding box center [522, 162] width 222 height 147
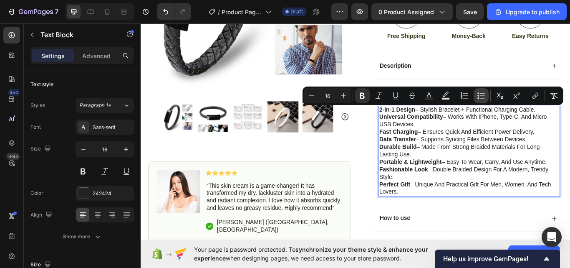
click at [479, 96] on icon "Editor contextual toolbar" at bounding box center [479, 96] width 2 height 2
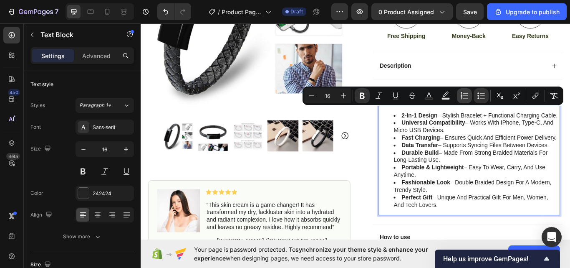
click at [461, 94] on icon "Editor contextual toolbar" at bounding box center [465, 95] width 8 height 8
click at [419, 149] on ol "2-in-1 Design – Stylish bracelet + functional charging cable. Universal Compati…" at bounding box center [524, 183] width 210 height 113
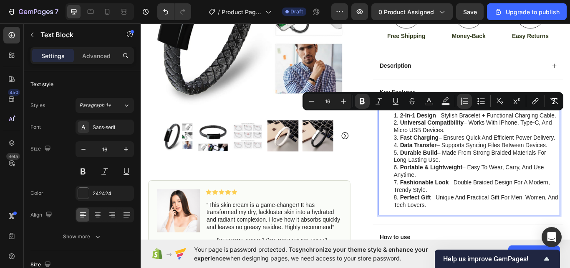
drag, startPoint x: 493, startPoint y: 251, endPoint x: 431, endPoint y: 125, distance: 139.5
click at [431, 125] on div "2-in-1 Design – Stylish bracelet + functional charging cable. Universal Compati…" at bounding box center [524, 184] width 212 height 128
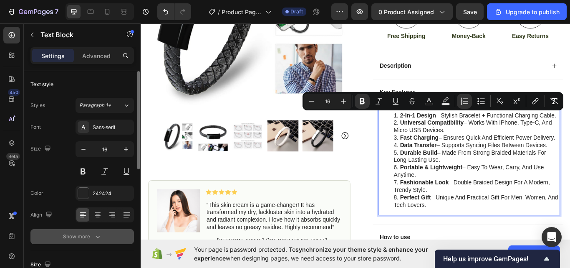
click at [89, 231] on button "Show more" at bounding box center [82, 236] width 104 height 15
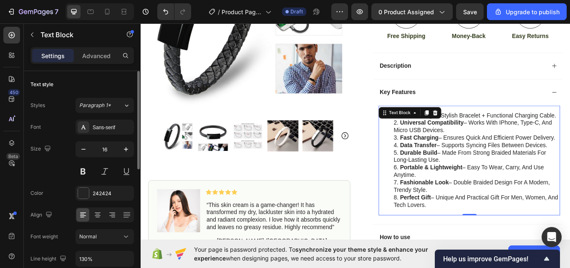
scroll to position [125, 0]
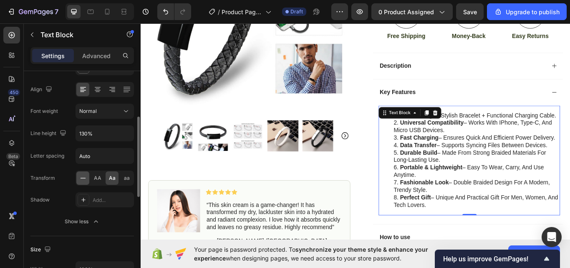
click at [78, 177] on div at bounding box center [82, 177] width 13 height 13
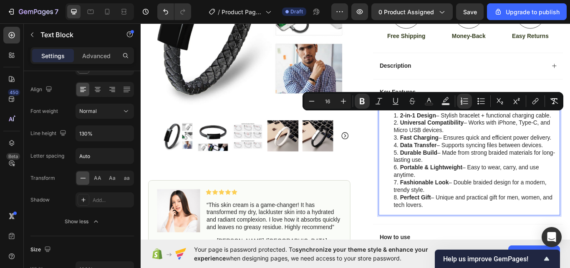
drag, startPoint x: 476, startPoint y: 239, endPoint x: 425, endPoint y: 127, distance: 122.6
click at [425, 127] on ol "2-in-1 Design – Stylish bracelet + functional charging cable. Universal Compati…" at bounding box center [524, 183] width 210 height 113
click at [99, 112] on div "Normal" at bounding box center [100, 111] width 43 height 8
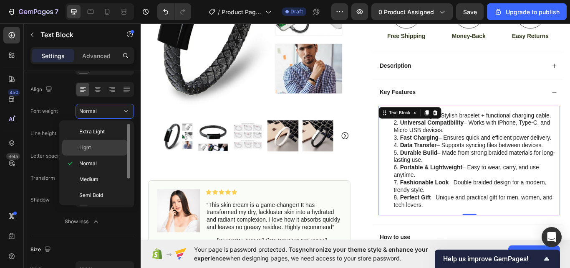
click at [96, 149] on p "Light" at bounding box center [101, 148] width 44 height 8
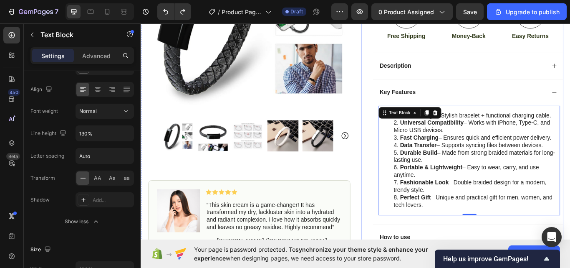
click at [398, 152] on div "USB Charging Cable Wrist Bracelet Product Title Icon Icon Icon Icon Icon Icon L…" at bounding box center [516, 75] width 236 height 453
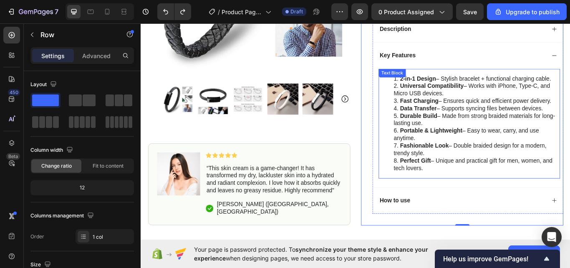
scroll to position [308, 0]
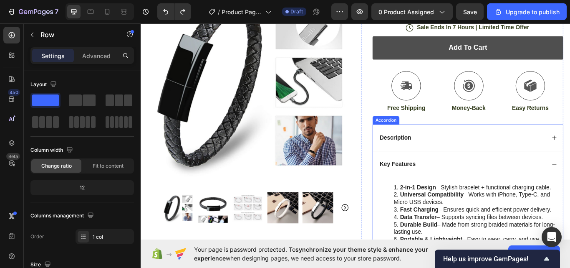
click at [499, 158] on div "Description" at bounding box center [515, 157] width 195 height 11
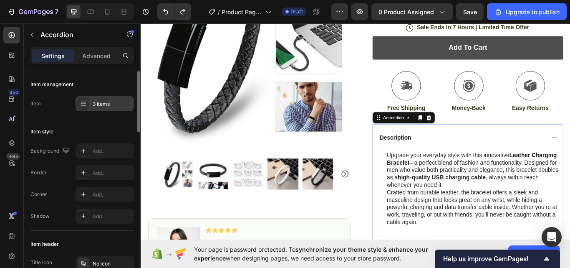
click at [97, 100] on div "3 items" at bounding box center [112, 104] width 39 height 8
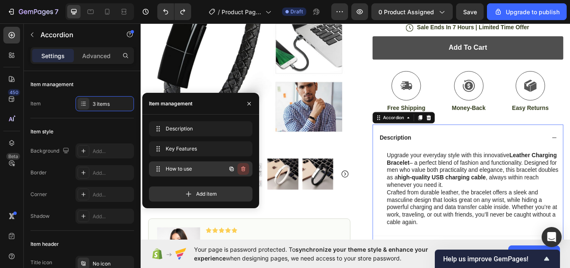
click at [244, 168] on icon "button" at bounding box center [244, 169] width 0 height 2
click at [244, 168] on div "Delete" at bounding box center [237, 169] width 15 height 8
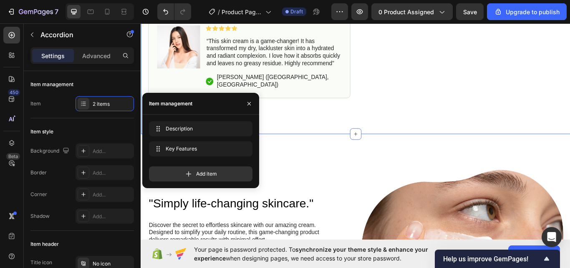
scroll to position [433, 0]
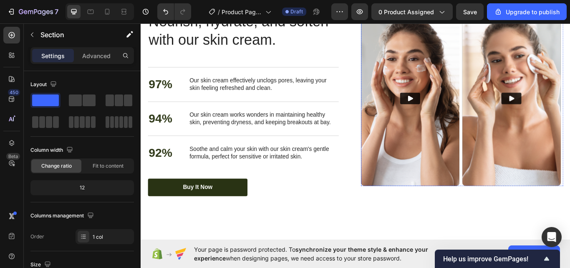
scroll to position [976, 0]
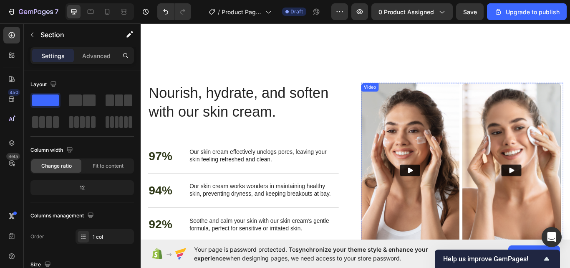
click at [469, 117] on img at bounding box center [455, 195] width 115 height 204
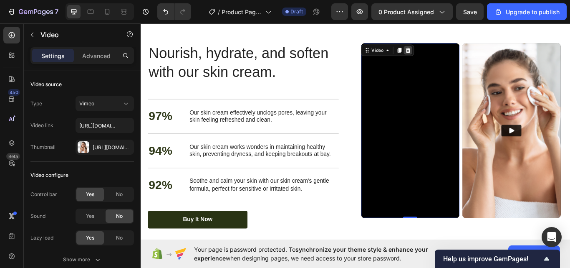
click at [450, 58] on icon at bounding box center [452, 55] width 5 height 6
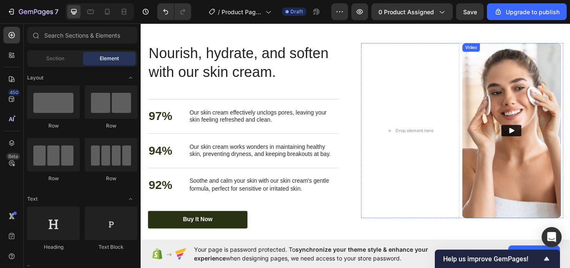
click at [562, 119] on img at bounding box center [573, 149] width 115 height 204
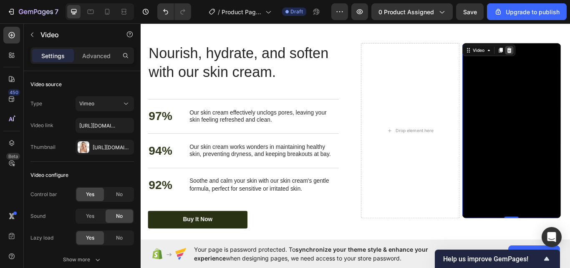
click at [567, 58] on icon at bounding box center [569, 55] width 5 height 6
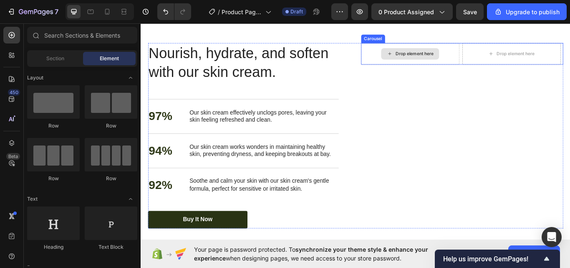
click at [406, 72] on div "Drop element here" at bounding box center [455, 59] width 115 height 25
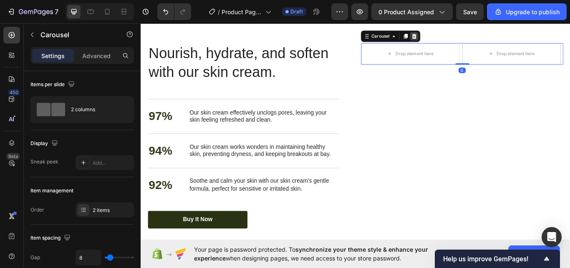
click at [458, 42] on icon at bounding box center [459, 39] width 5 height 6
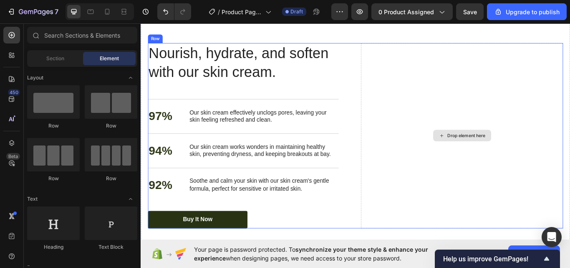
click at [425, 123] on div "Drop element here" at bounding box center [516, 155] width 236 height 216
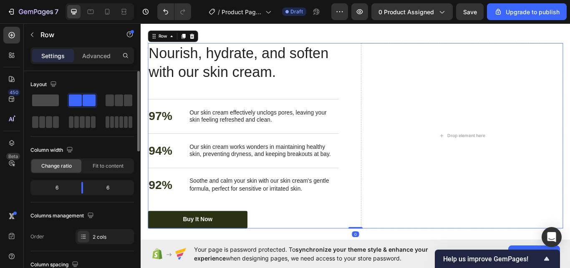
click at [43, 102] on span at bounding box center [45, 100] width 27 height 12
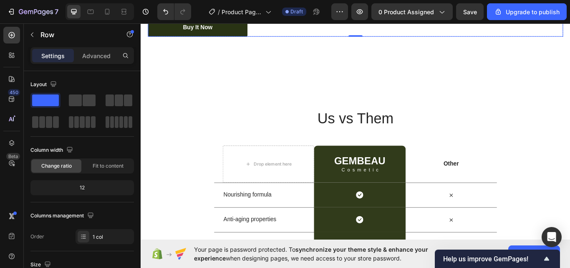
scroll to position [1227, 0]
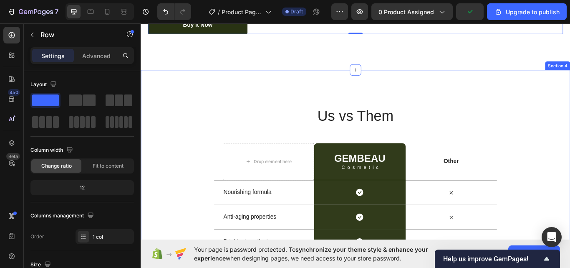
click at [234, 91] on div "Us vs Them Heading Row Drop element here GEMBEAU Heading Cosmetic Text Block Ro…" at bounding box center [391, 235] width 501 height 314
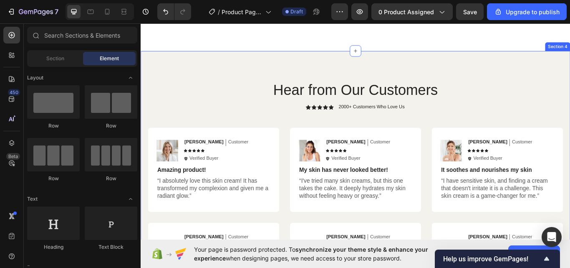
scroll to position [1269, 0]
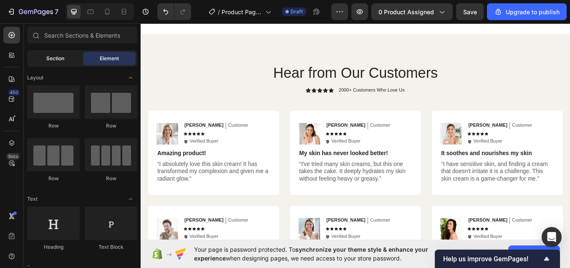
click at [53, 56] on span "Section" at bounding box center [55, 59] width 18 height 8
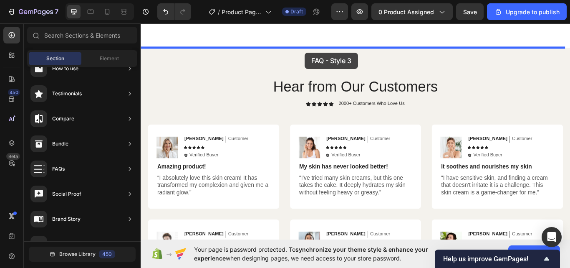
scroll to position [1228, 0]
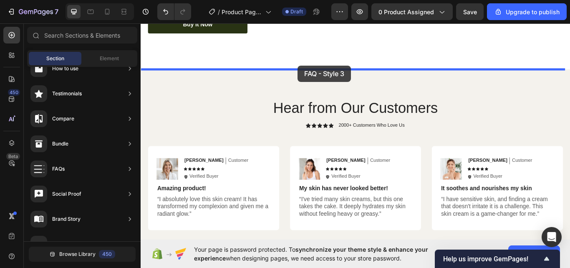
drag, startPoint x: 314, startPoint y: 251, endPoint x: 324, endPoint y: 71, distance: 180.6
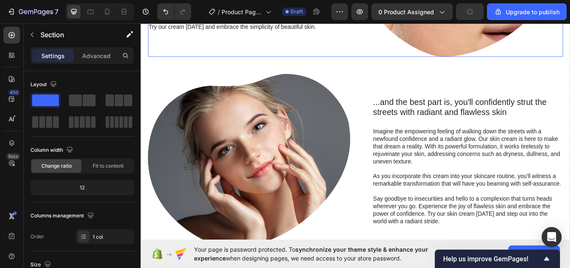
scroll to position [628, 0]
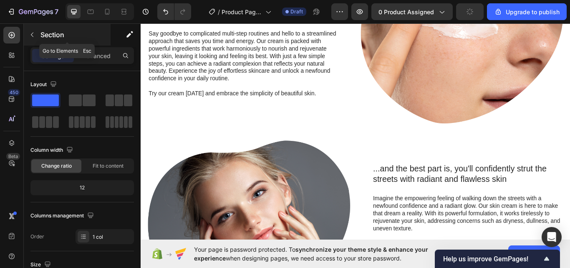
click at [33, 35] on icon "button" at bounding box center [32, 34] width 7 height 7
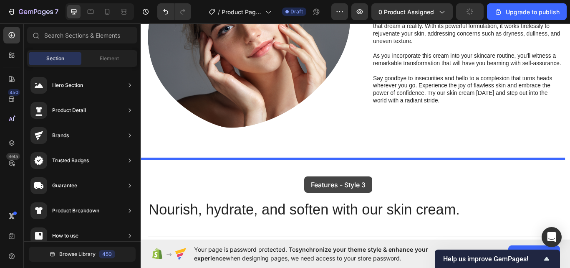
scroll to position [860, 0]
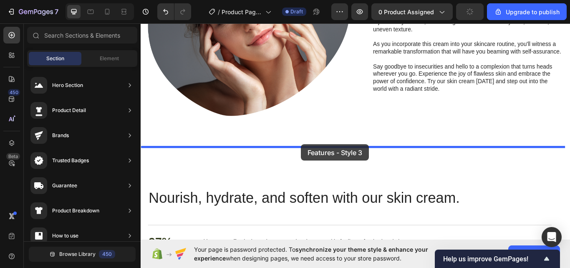
drag, startPoint x: 323, startPoint y: 120, endPoint x: 328, endPoint y: 165, distance: 44.9
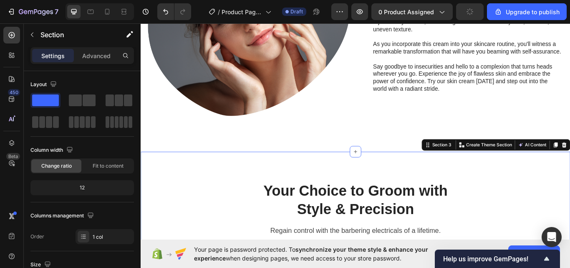
scroll to position [977, 0]
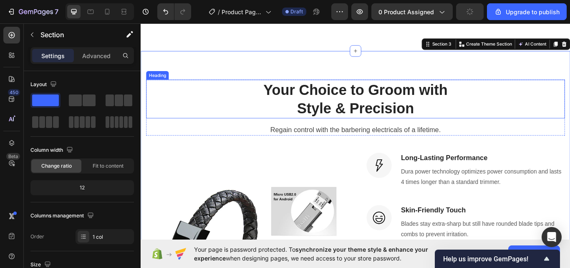
click at [347, 96] on p "Your Choice to Groom with" at bounding box center [391, 101] width 487 height 22
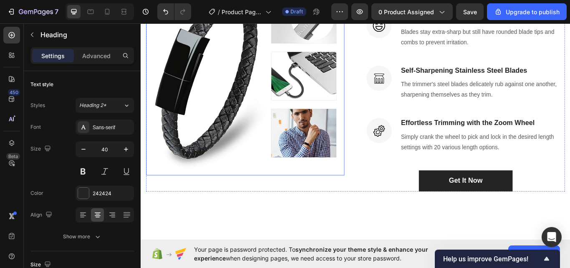
scroll to position [1186, 0]
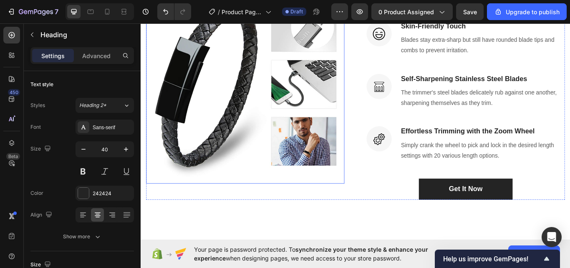
click at [236, 108] on img at bounding box center [262, 94] width 231 height 231
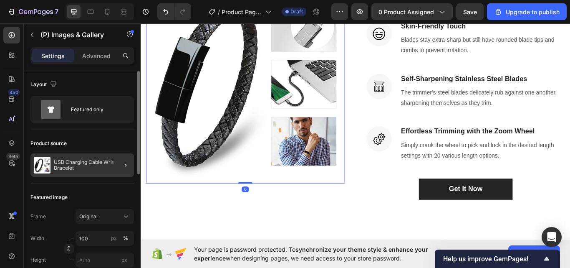
click at [71, 157] on div "USB Charging Cable Wrist Bracelet" at bounding box center [82, 164] width 104 height 23
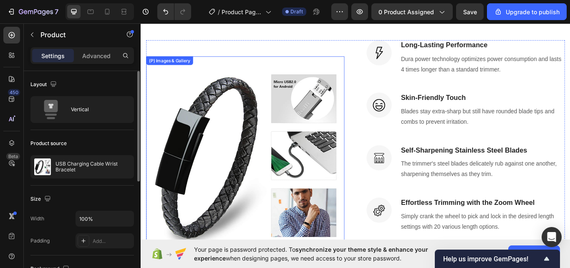
scroll to position [1102, 0]
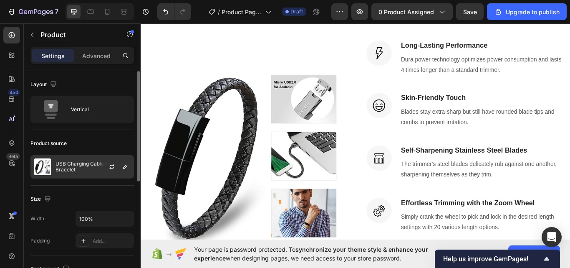
click at [79, 165] on p "USB Charging Cable Wrist Bracelet" at bounding box center [93, 167] width 75 height 12
click at [80, 164] on p "USB Charging Cable Wrist Bracelet" at bounding box center [93, 167] width 75 height 12
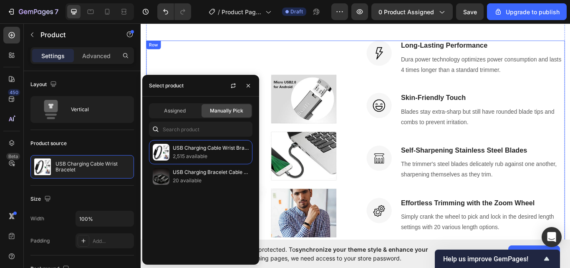
click at [388, 116] on div "(P) Images & Gallery Image Long-Lasting Performance Heading Dura power technolo…" at bounding box center [391, 178] width 489 height 269
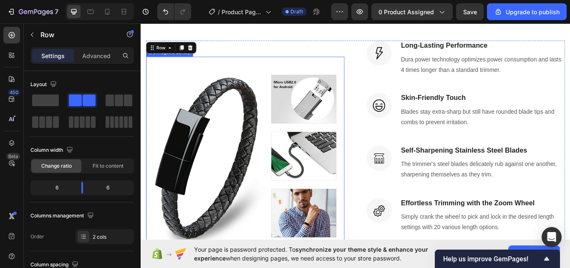
click at [271, 126] on img at bounding box center [262, 178] width 231 height 231
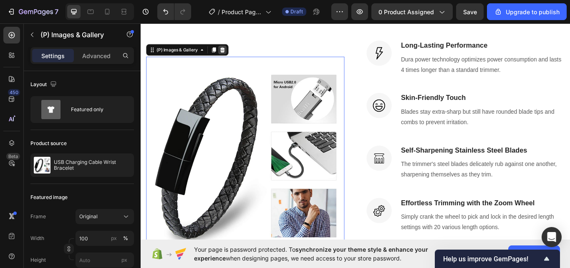
click at [239, 53] on icon at bounding box center [236, 54] width 7 height 7
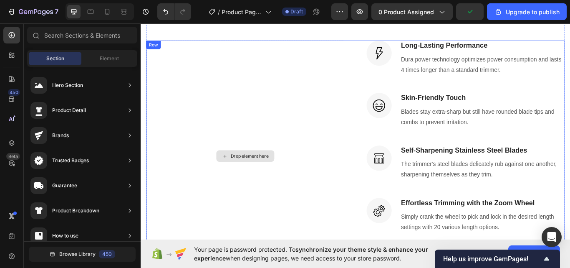
click at [263, 175] on div "Drop element here" at bounding box center [268, 178] width 44 height 7
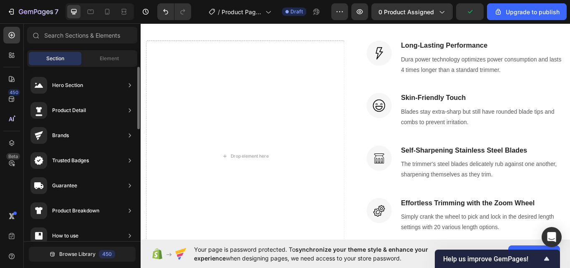
scroll to position [177, 0]
click at [113, 59] on span "Element" at bounding box center [109, 59] width 19 height 8
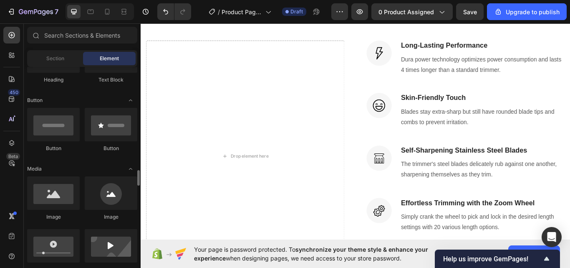
scroll to position [292, 0]
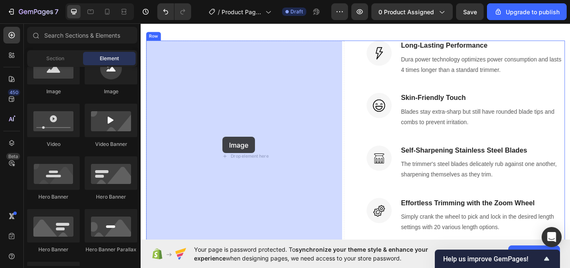
drag, startPoint x: 257, startPoint y: 115, endPoint x: 233, endPoint y: 152, distance: 43.8
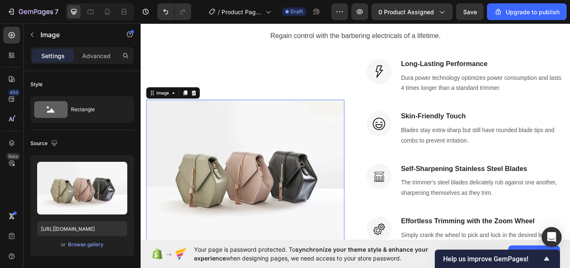
scroll to position [1102, 0]
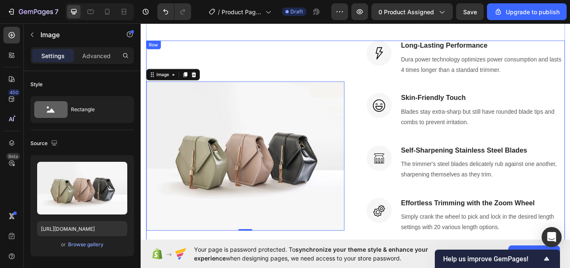
click at [436, 147] on div "Image Long-Lasting Performance Heading Dura power technology optimizes power co…" at bounding box center [519, 178] width 231 height 269
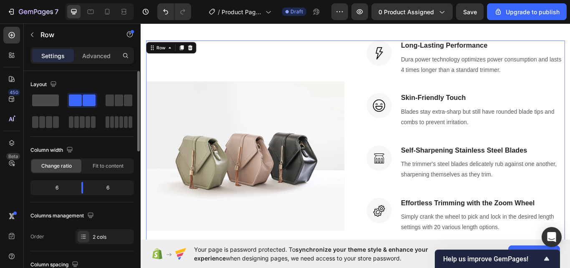
click at [38, 96] on span at bounding box center [45, 100] width 27 height 12
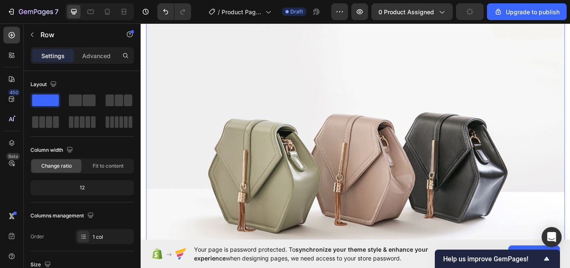
scroll to position [167, 0]
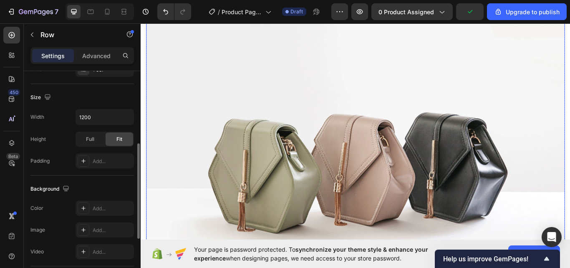
click at [304, 154] on img at bounding box center [391, 185] width 489 height 367
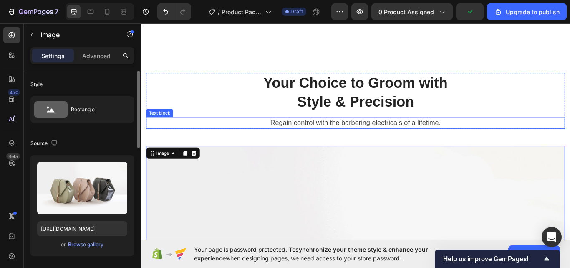
scroll to position [977, 0]
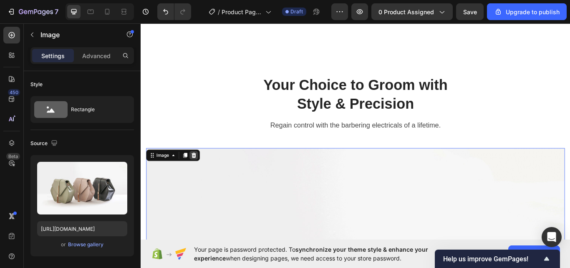
click at [204, 174] on icon at bounding box center [202, 177] width 7 height 7
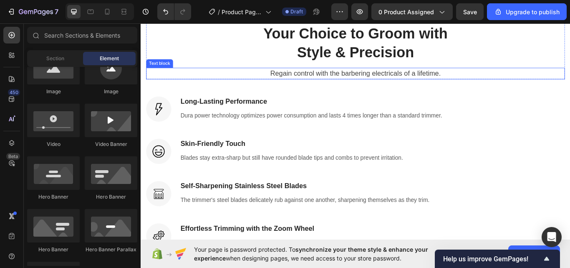
scroll to position [1102, 0]
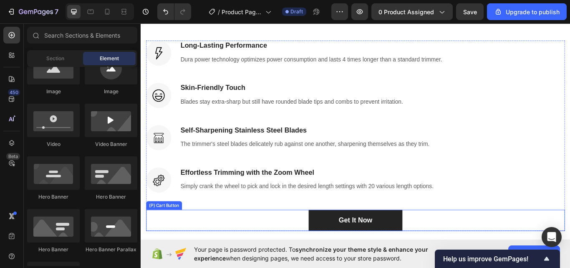
click at [324, 253] on div "Get It Now (P) Cart Button" at bounding box center [391, 253] width 489 height 25
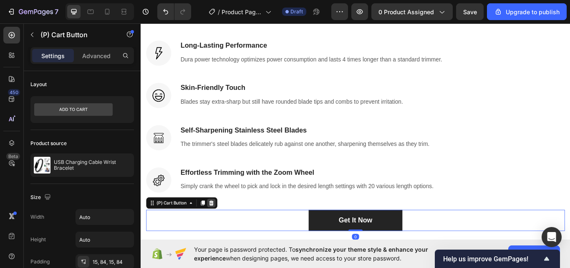
click at [222, 229] on div at bounding box center [223, 233] width 10 height 10
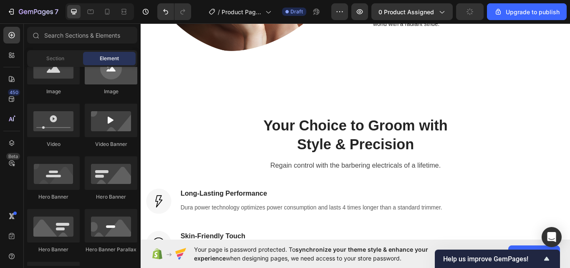
scroll to position [167, 0]
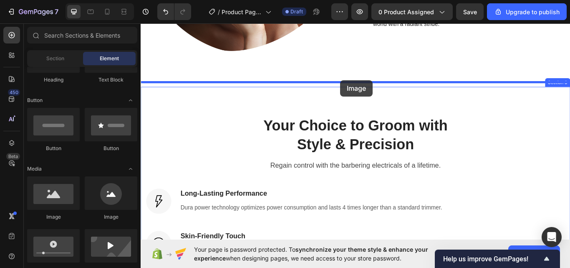
drag, startPoint x: 215, startPoint y: 210, endPoint x: 374, endPoint y: 90, distance: 199.4
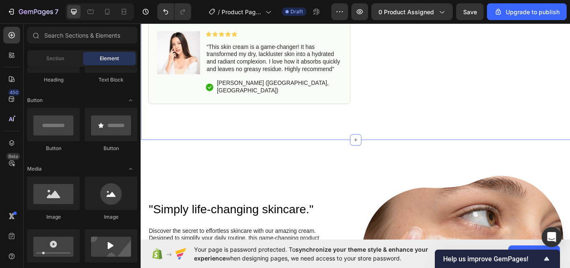
scroll to position [451, 0]
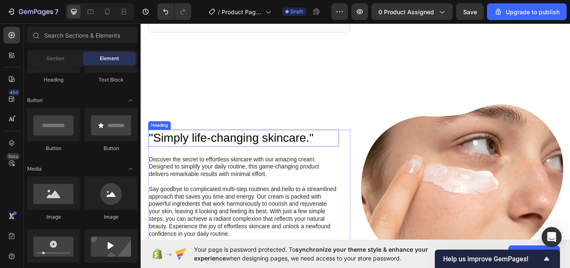
click at [264, 155] on h2 ""Simply life-changing skincare."" at bounding box center [260, 157] width 223 height 20
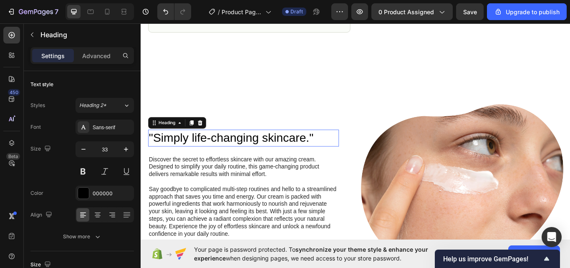
click at [264, 155] on p ""Simply life-changing skincare."" at bounding box center [260, 157] width 221 height 18
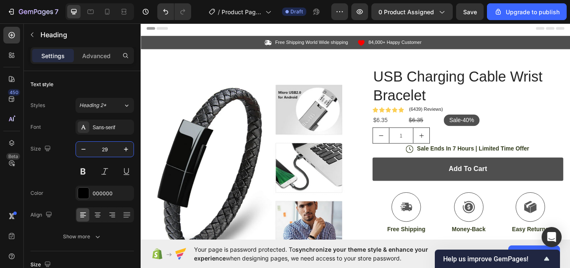
scroll to position [451, 0]
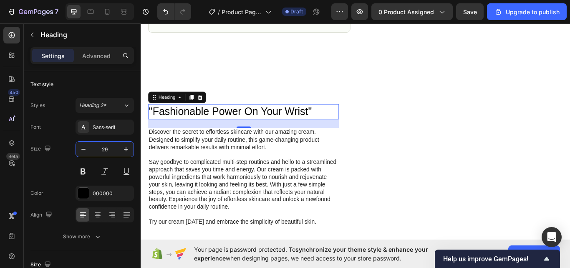
type input "29"
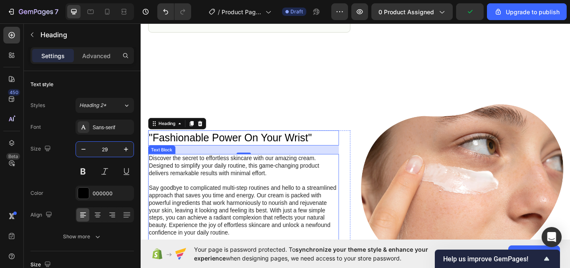
click at [233, 204] on p at bounding box center [260, 207] width 221 height 9
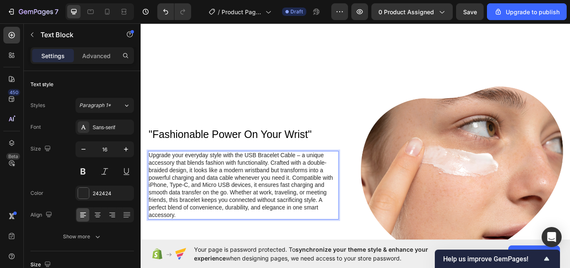
scroll to position [510, 0]
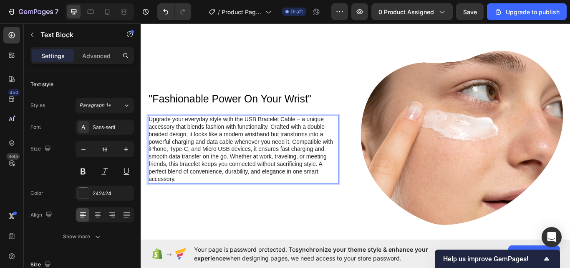
click at [315, 157] on p "Upgrade your everyday style with the USB Bracelet Cable – a unique accessory th…" at bounding box center [260, 171] width 221 height 78
click at [286, 176] on p "Compatible with iPhone, Type-C, and Micro USB devices, it ensures fast charging…" at bounding box center [260, 187] width 221 height 43
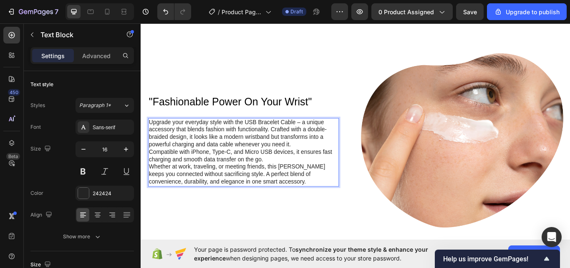
scroll to position [468, 0]
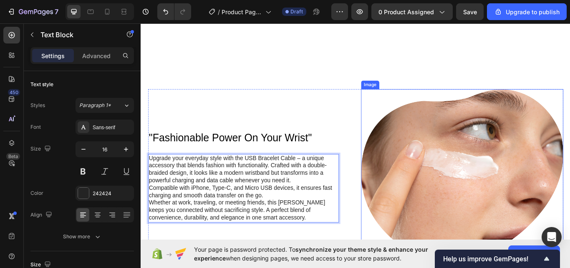
click at [467, 169] on img at bounding box center [516, 201] width 236 height 203
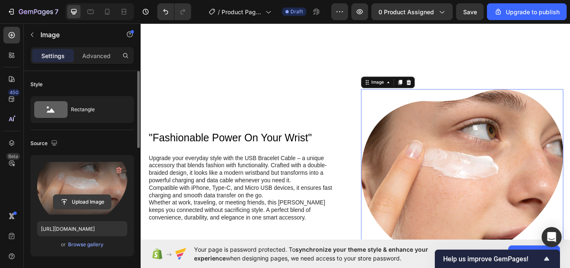
click at [73, 199] on input "file" at bounding box center [82, 202] width 58 height 14
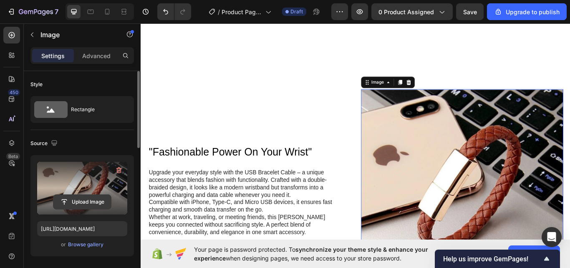
click at [73, 203] on input "file" at bounding box center [82, 202] width 58 height 14
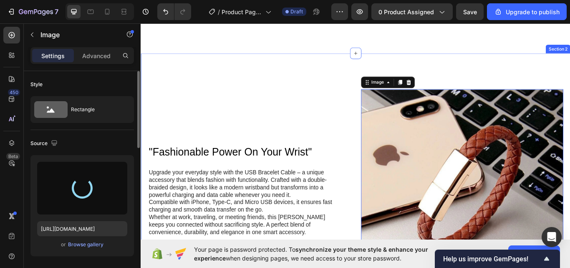
type input "https://cdn.shopify.com/s/files/1/0707/7409/5917/files/gempages_585991311023145…"
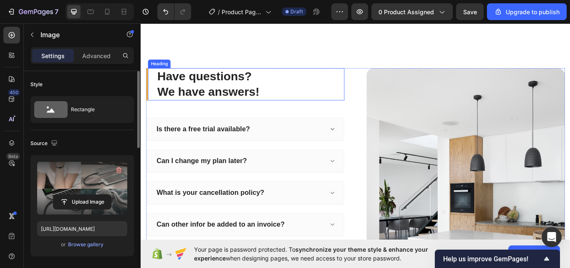
scroll to position [1888, 0]
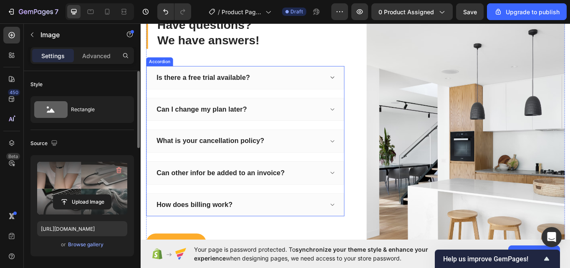
click at [286, 87] on div "Is there a free trial available?" at bounding box center [256, 87] width 196 height 13
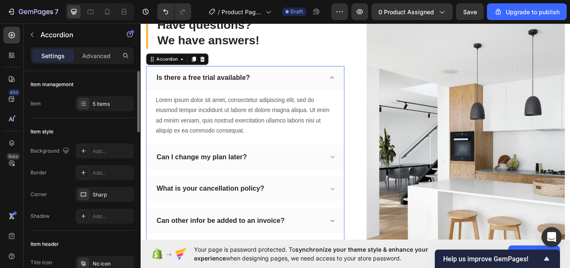
click at [267, 87] on div "Is there a free trial available?" at bounding box center [213, 87] width 111 height 13
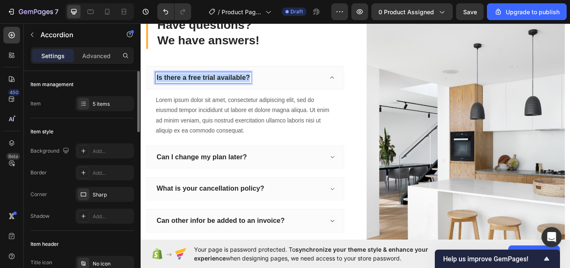
drag, startPoint x: 267, startPoint y: 87, endPoint x: 156, endPoint y: 86, distance: 111.1
click at [156, 86] on div "Is there a free trial available?" at bounding box center [262, 86] width 230 height 27
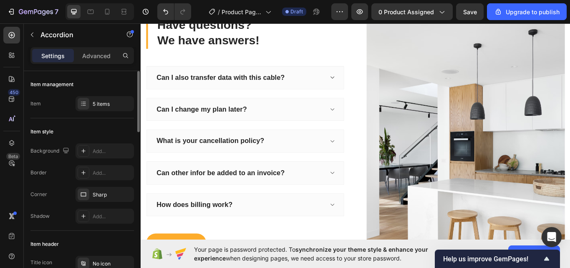
click at [361, 85] on icon at bounding box center [364, 87] width 6 height 7
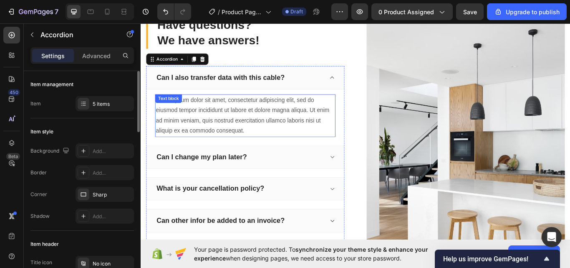
click at [270, 125] on div "Lorem ipsum dolor sit amet, consectetur adipiscing elit, sed do eiusmod tempor …" at bounding box center [262, 131] width 210 height 50
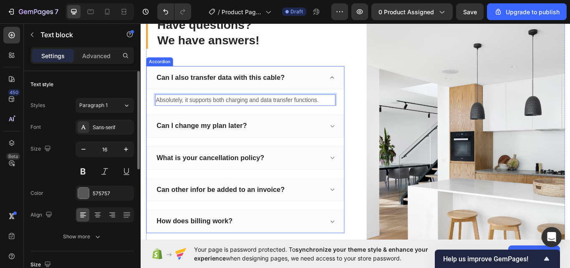
click at [361, 144] on icon at bounding box center [364, 143] width 6 height 7
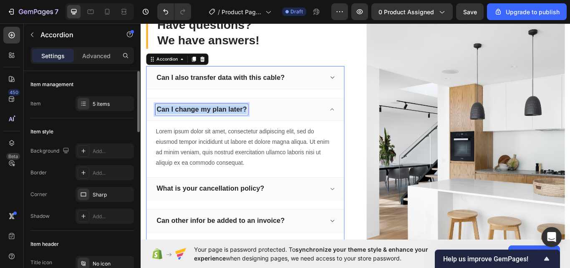
click at [251, 125] on p "Can I change my plan later?" at bounding box center [211, 124] width 105 height 10
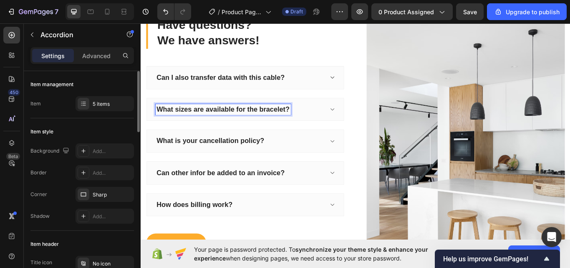
click at [364, 121] on icon at bounding box center [364, 124] width 6 height 7
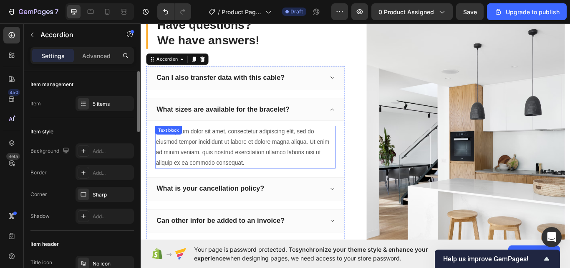
click at [229, 149] on div "Lorem ipsum dolor sit amet, consectetur adipiscing elit, sed do eiusmod tempor …" at bounding box center [262, 168] width 210 height 50
click at [228, 149] on div "Lorem ipsum dolor sit amet, consectetur adipiscing elit, sed do eiusmod tempor …" at bounding box center [262, 168] width 210 height 50
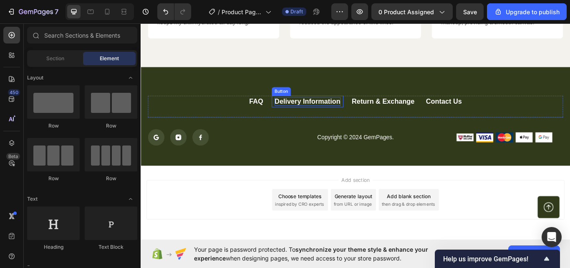
scroll to position [2448, 0]
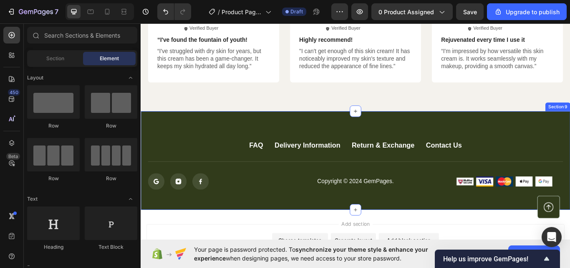
click at [222, 140] on div "FAQ Button Delivery Information Button Return & Exchange Button Contact Us Butt…" at bounding box center [391, 183] width 501 height 115
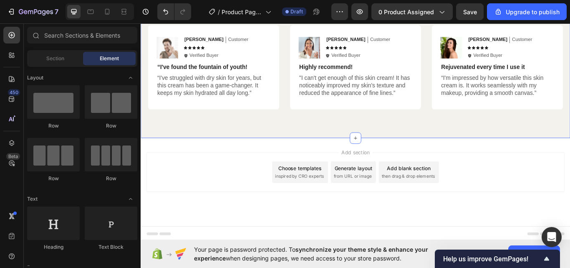
scroll to position [2333, 0]
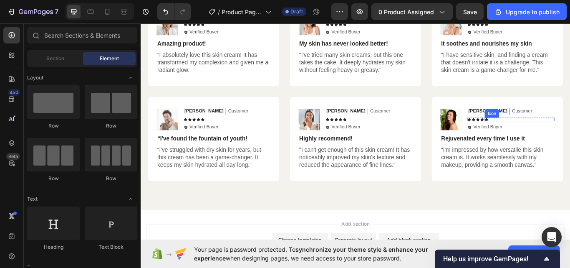
click at [542, 135] on icon at bounding box center [544, 136] width 4 height 4
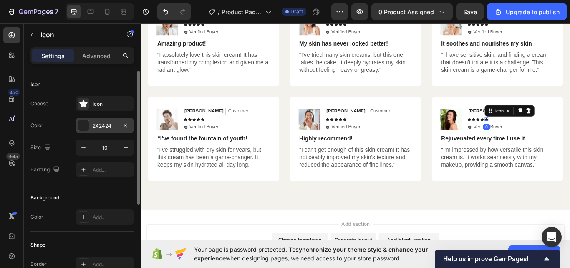
click at [87, 124] on div at bounding box center [83, 125] width 11 height 11
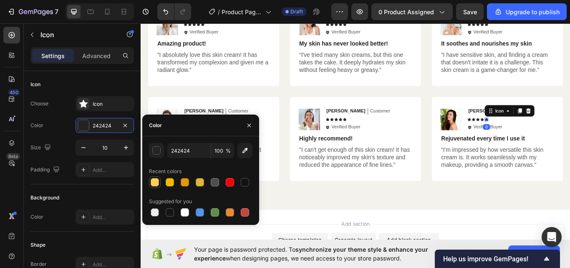
click at [154, 183] on div at bounding box center [155, 182] width 8 height 8
type input "FCCF55"
drag, startPoint x: 535, startPoint y: 135, endPoint x: 337, endPoint y: 128, distance: 197.6
click at [537, 134] on icon at bounding box center [539, 136] width 4 height 4
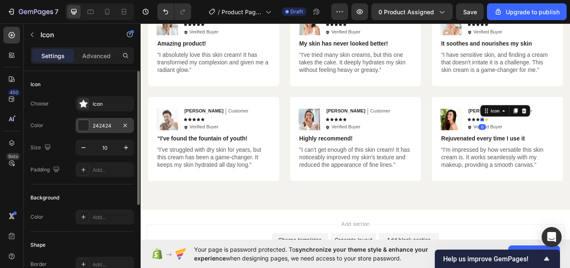
drag, startPoint x: 97, startPoint y: 119, endPoint x: 109, endPoint y: 132, distance: 18.3
click at [96, 119] on div "242424" at bounding box center [105, 125] width 58 height 15
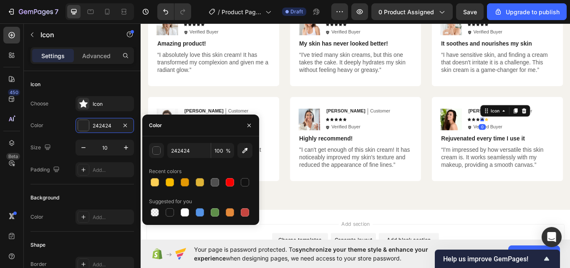
drag, startPoint x: 157, startPoint y: 183, endPoint x: 191, endPoint y: 181, distance: 34.3
click at [161, 183] on div at bounding box center [201, 182] width 104 height 12
click at [160, 181] on div at bounding box center [201, 182] width 104 height 12
click at [158, 180] on div at bounding box center [155, 182] width 8 height 8
type input "FCCF55"
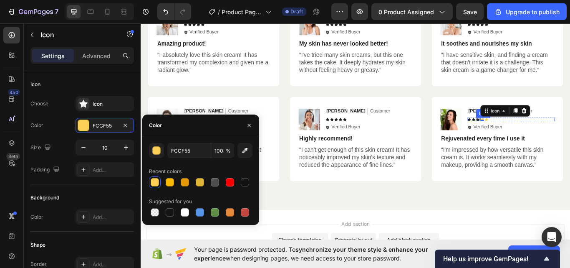
click at [532, 136] on icon at bounding box center [534, 136] width 4 height 4
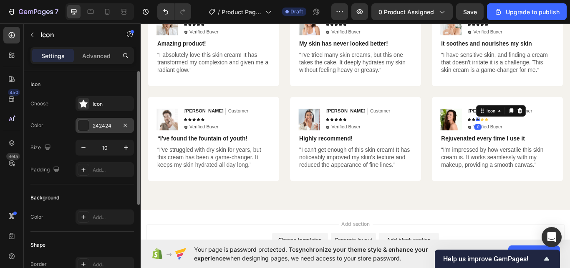
click at [94, 123] on div "242424" at bounding box center [105, 126] width 24 height 8
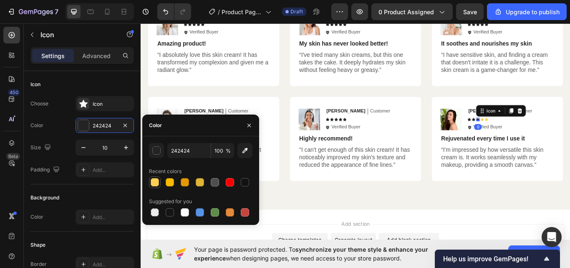
click at [150, 186] on div at bounding box center [155, 182] width 10 height 10
type input "FCCF55"
click at [527, 136] on icon at bounding box center [529, 136] width 4 height 4
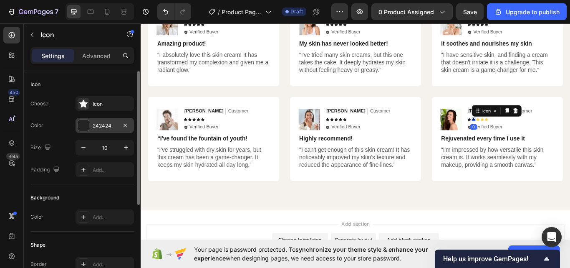
click at [83, 125] on div at bounding box center [83, 125] width 11 height 11
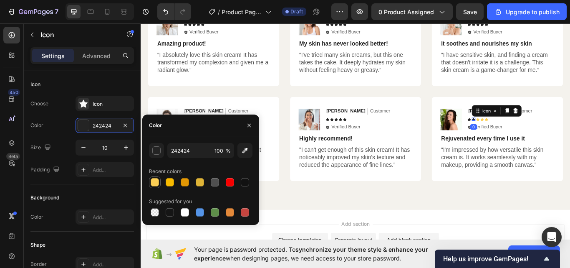
click at [159, 179] on div at bounding box center [155, 182] width 10 height 10
type input "FCCF55"
click at [522, 137] on icon at bounding box center [524, 136] width 4 height 4
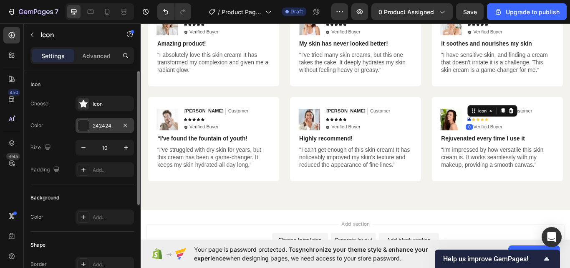
click at [84, 124] on div at bounding box center [83, 125] width 11 height 11
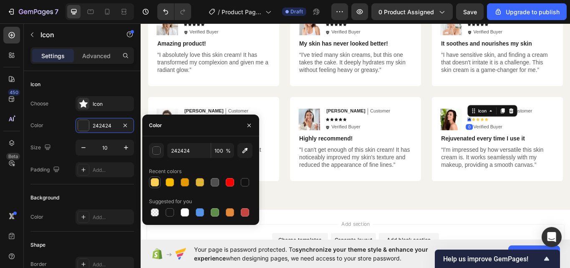
click at [154, 179] on div at bounding box center [155, 182] width 8 height 8
type input "FCCF55"
click at [377, 134] on icon at bounding box center [379, 136] width 4 height 4
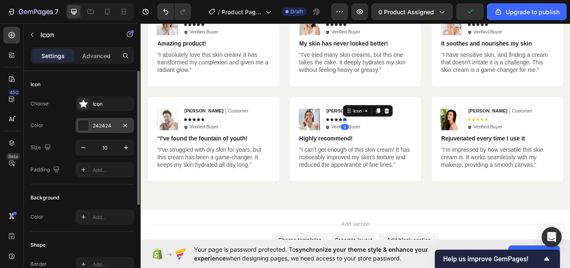
click at [88, 123] on div at bounding box center [83, 125] width 11 height 11
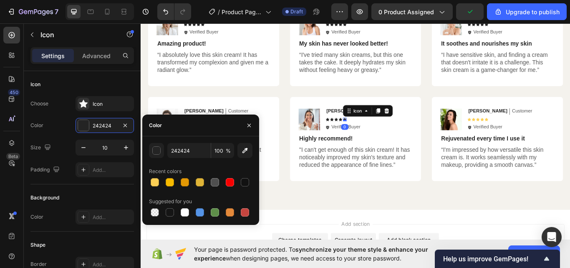
drag, startPoint x: 157, startPoint y: 179, endPoint x: 254, endPoint y: 143, distance: 103.8
click at [157, 177] on div at bounding box center [155, 182] width 10 height 10
type input "FCCF55"
drag, startPoint x: 370, startPoint y: 136, endPoint x: 170, endPoint y: 141, distance: 200.9
click at [372, 136] on icon at bounding box center [374, 136] width 4 height 4
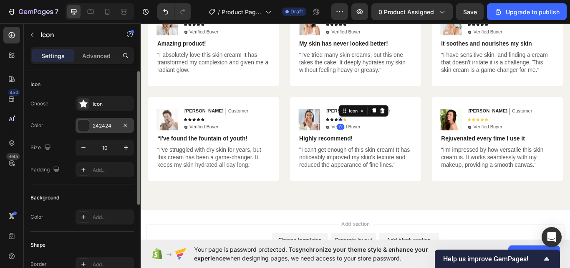
click at [88, 125] on div at bounding box center [83, 125] width 11 height 11
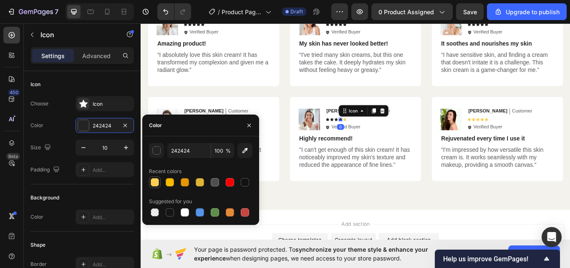
click at [160, 181] on div at bounding box center [155, 182] width 10 height 10
type input "FCCF55"
click at [367, 134] on icon at bounding box center [369, 136] width 4 height 4
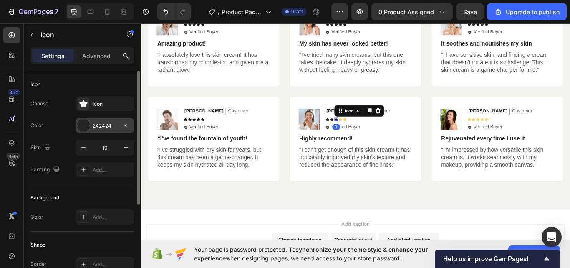
click at [92, 126] on div "242424" at bounding box center [105, 125] width 58 height 15
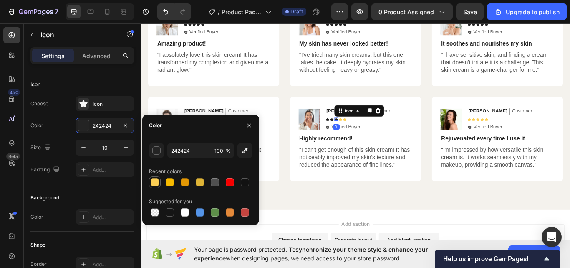
click at [155, 181] on div at bounding box center [155, 182] width 8 height 8
type input "FCCF55"
click at [362, 135] on icon at bounding box center [364, 136] width 4 height 4
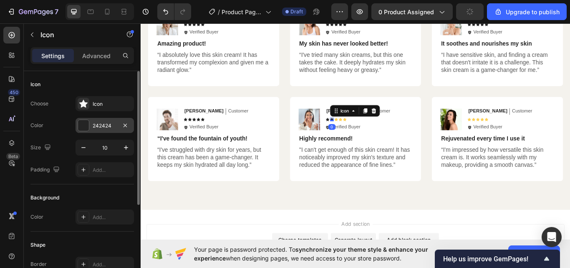
click at [95, 121] on div "242424" at bounding box center [105, 125] width 58 height 15
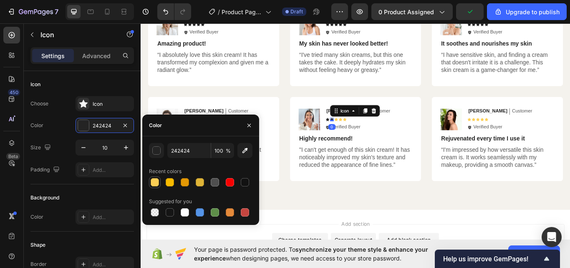
click at [153, 181] on div at bounding box center [155, 182] width 8 height 8
type input "FCCF55"
click at [357, 135] on icon at bounding box center [359, 136] width 4 height 4
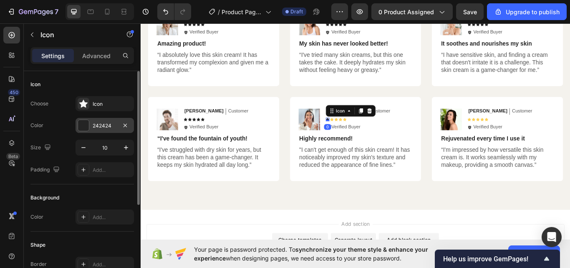
drag, startPoint x: 89, startPoint y: 126, endPoint x: 101, endPoint y: 132, distance: 12.7
click at [89, 126] on div "242424" at bounding box center [105, 125] width 58 height 15
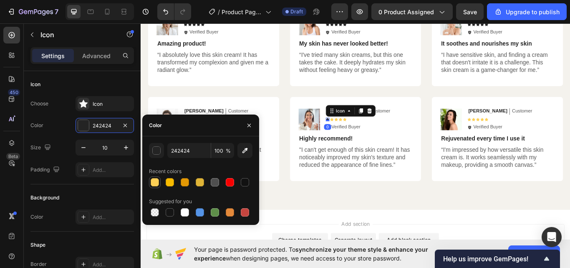
click at [154, 178] on div at bounding box center [155, 182] width 8 height 8
type input "FCCF55"
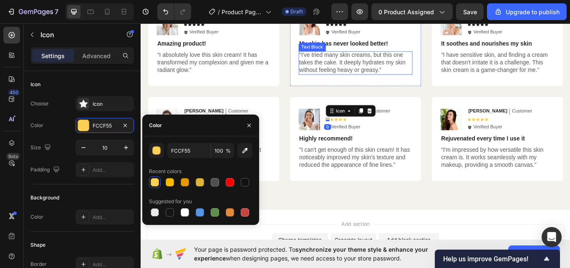
scroll to position [2375, 0]
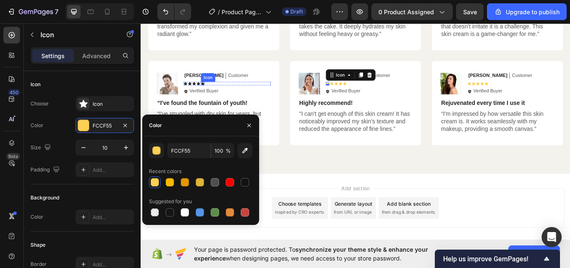
click at [213, 94] on icon at bounding box center [213, 94] width 4 height 4
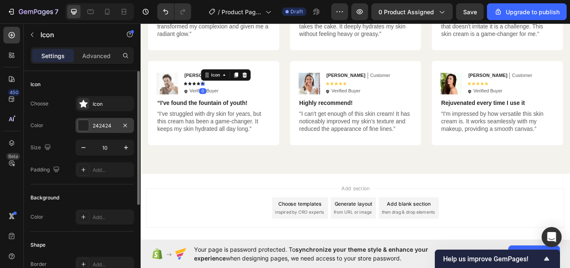
click at [103, 121] on div "242424" at bounding box center [105, 125] width 58 height 15
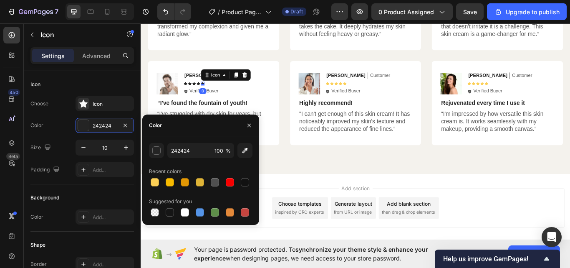
drag, startPoint x: 152, startPoint y: 181, endPoint x: 160, endPoint y: 122, distance: 59.4
click at [152, 180] on div at bounding box center [155, 182] width 8 height 8
type input "FCCF55"
click at [207, 93] on icon at bounding box center [208, 94] width 4 height 4
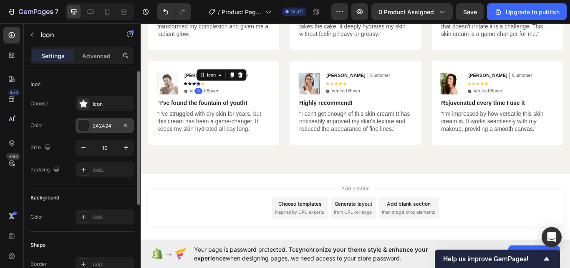
click at [86, 125] on div at bounding box center [83, 125] width 11 height 11
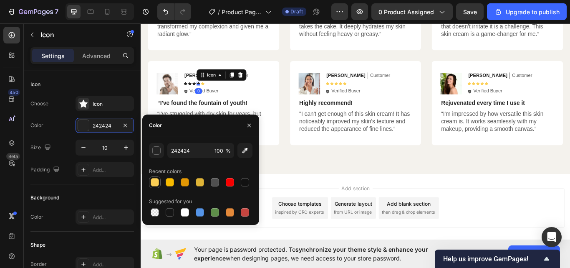
click at [154, 182] on div at bounding box center [155, 182] width 8 height 8
type input "FCCF55"
click at [204, 94] on icon at bounding box center [203, 94] width 4 height 4
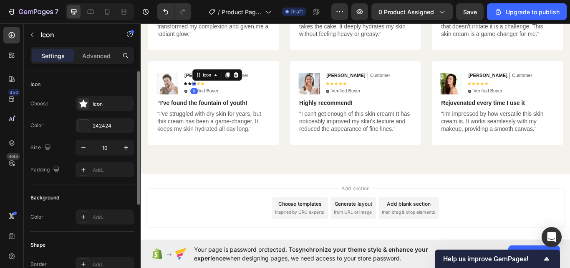
drag, startPoint x: 89, startPoint y: 124, endPoint x: 109, endPoint y: 134, distance: 21.7
click at [90, 124] on div "242424" at bounding box center [105, 125] width 58 height 15
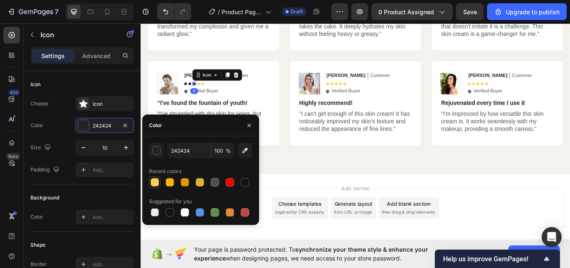
click at [153, 181] on div at bounding box center [155, 182] width 8 height 8
type input "FCCF55"
click at [197, 94] on icon at bounding box center [198, 94] width 4 height 4
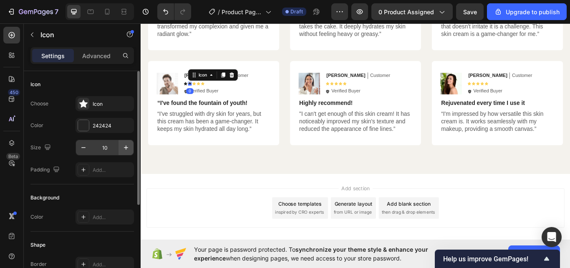
drag, startPoint x: 79, startPoint y: 125, endPoint x: 119, endPoint y: 145, distance: 44.4
click at [80, 125] on div at bounding box center [83, 125] width 11 height 11
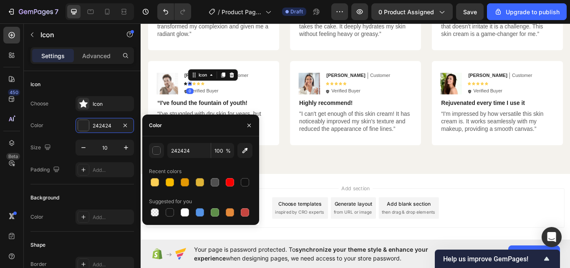
drag, startPoint x: 154, startPoint y: 182, endPoint x: 151, endPoint y: 125, distance: 57.3
click at [153, 182] on div at bounding box center [155, 182] width 8 height 8
type input "FCCF55"
drag, startPoint x: 250, startPoint y: 139, endPoint x: 166, endPoint y: 102, distance: 91.1
click at [192, 94] on icon at bounding box center [193, 94] width 4 height 4
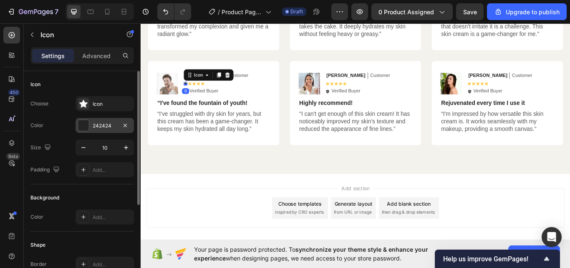
click at [84, 127] on div at bounding box center [83, 125] width 11 height 11
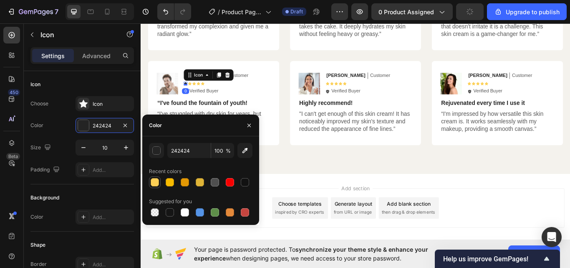
click at [155, 182] on div at bounding box center [155, 182] width 8 height 8
type input "FCCF55"
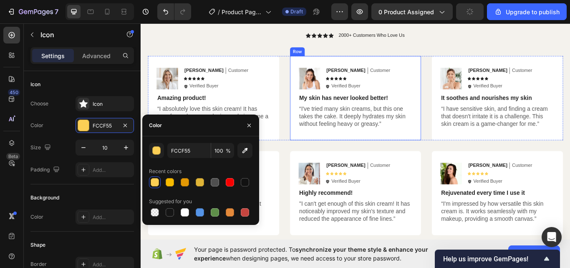
scroll to position [2250, 0]
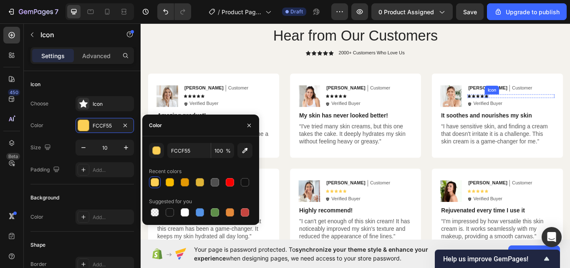
click at [542, 109] on icon at bounding box center [544, 109] width 4 height 4
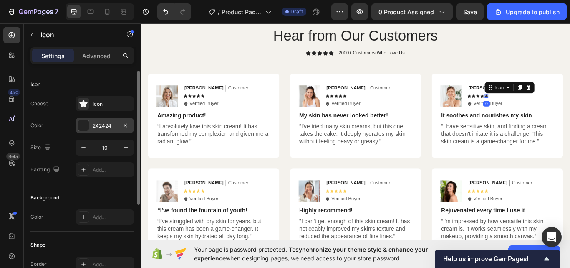
click at [84, 130] on div at bounding box center [83, 125] width 11 height 11
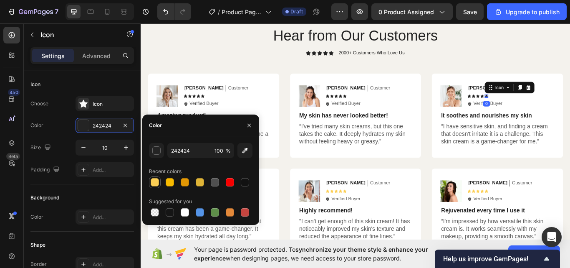
click at [154, 179] on div at bounding box center [155, 182] width 8 height 8
type input "FCCF55"
click at [537, 110] on icon at bounding box center [539, 109] width 4 height 4
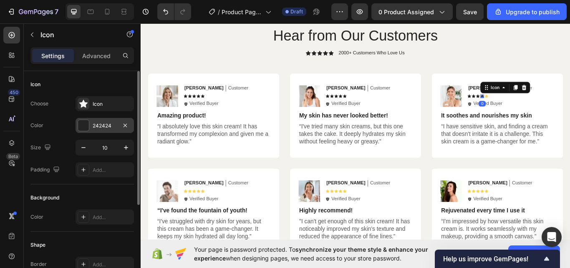
click at [96, 122] on div "242424" at bounding box center [105, 126] width 24 height 8
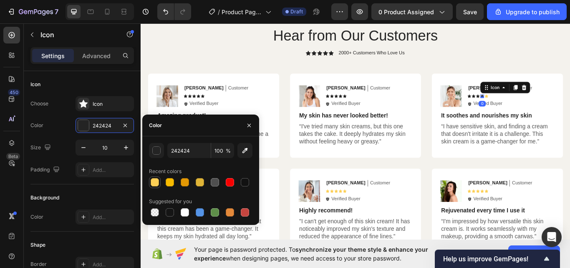
click at [154, 179] on div at bounding box center [155, 182] width 8 height 8
type input "FCCF55"
click at [532, 109] on icon at bounding box center [534, 109] width 4 height 4
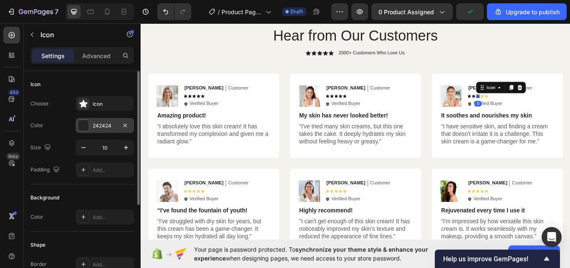
click at [90, 124] on div "242424" at bounding box center [105, 125] width 58 height 15
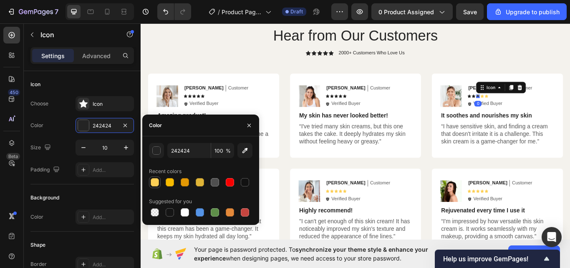
click at [157, 182] on div at bounding box center [155, 182] width 8 height 8
type input "FCCF55"
drag, startPoint x: 525, startPoint y: 108, endPoint x: 362, endPoint y: 105, distance: 163.7
click at [527, 108] on icon at bounding box center [529, 109] width 4 height 4
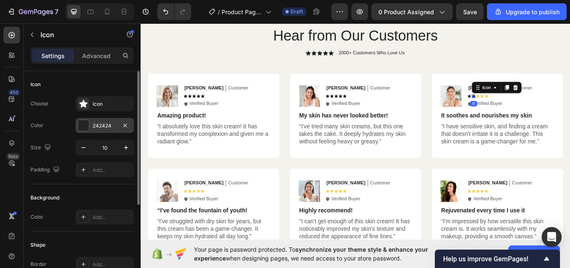
click at [87, 127] on div at bounding box center [83, 125] width 11 height 11
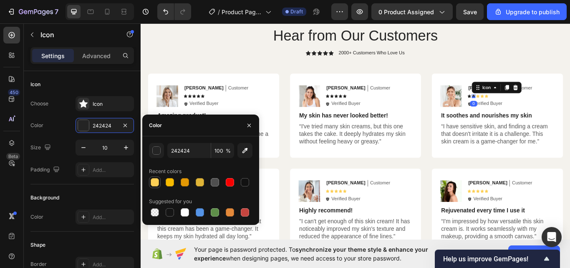
click at [158, 180] on div at bounding box center [155, 182] width 8 height 8
type input "FCCF55"
drag, startPoint x: 519, startPoint y: 108, endPoint x: 187, endPoint y: 128, distance: 333.0
click at [522, 108] on icon at bounding box center [524, 109] width 4 height 4
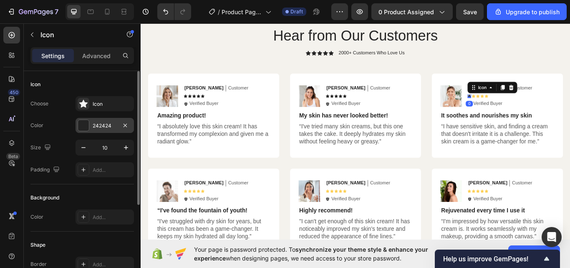
click at [80, 125] on div at bounding box center [83, 125] width 11 height 11
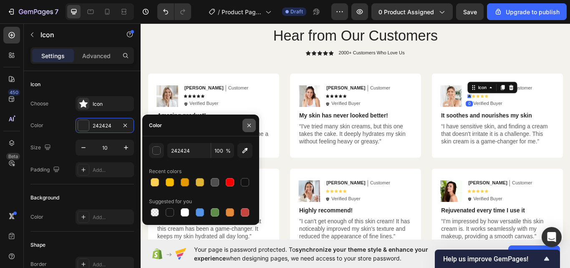
drag, startPoint x: 154, startPoint y: 182, endPoint x: 252, endPoint y: 118, distance: 117.3
click at [154, 182] on div at bounding box center [155, 182] width 8 height 8
type input "FCCF55"
click at [377, 107] on icon at bounding box center [379, 109] width 4 height 4
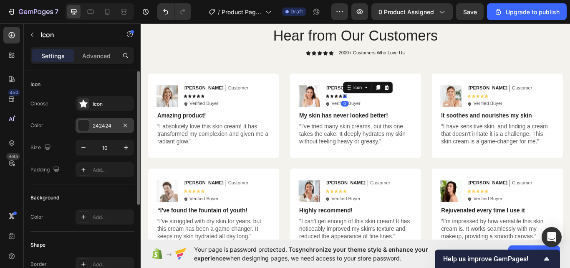
drag, startPoint x: 89, startPoint y: 128, endPoint x: 101, endPoint y: 129, distance: 12.2
click at [89, 128] on div at bounding box center [83, 125] width 11 height 11
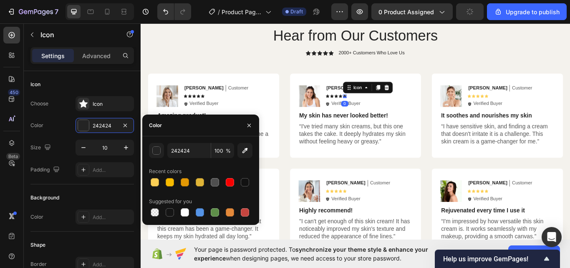
drag, startPoint x: 154, startPoint y: 180, endPoint x: 390, endPoint y: 1, distance: 295.4
click at [165, 174] on div "Recent colors" at bounding box center [201, 176] width 104 height 23
click at [156, 184] on div at bounding box center [155, 182] width 8 height 8
type input "FCCF55"
click at [372, 110] on icon at bounding box center [374, 109] width 4 height 4
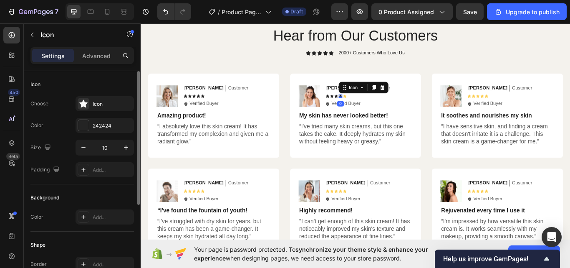
drag, startPoint x: 76, startPoint y: 127, endPoint x: 102, endPoint y: 139, distance: 29.0
click at [76, 127] on div "242424" at bounding box center [105, 125] width 58 height 15
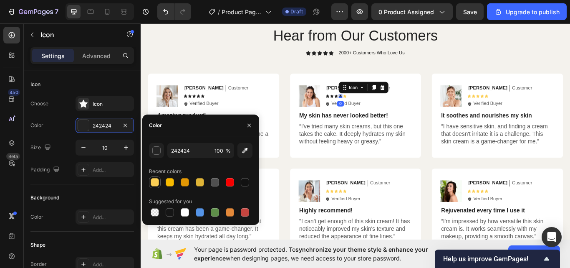
click at [153, 180] on div at bounding box center [155, 182] width 8 height 8
type input "FCCF55"
click at [367, 108] on icon at bounding box center [369, 108] width 4 height 4
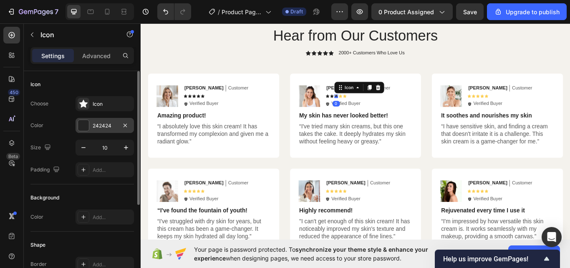
click at [103, 122] on div "242424" at bounding box center [105, 126] width 24 height 8
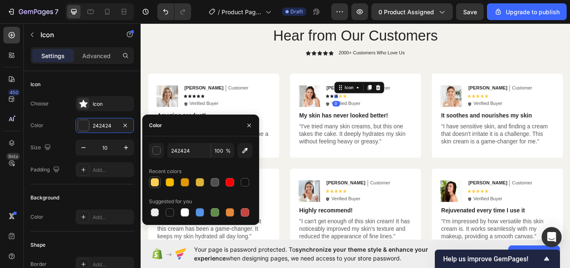
click at [157, 178] on div at bounding box center [155, 182] width 8 height 8
type input "FCCF55"
drag, startPoint x: 362, startPoint y: 108, endPoint x: 171, endPoint y: 133, distance: 192.5
click at [362, 108] on icon at bounding box center [364, 109] width 4 height 4
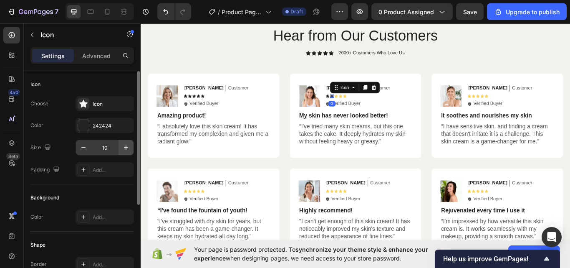
click at [78, 125] on div at bounding box center [84, 125] width 12 height 12
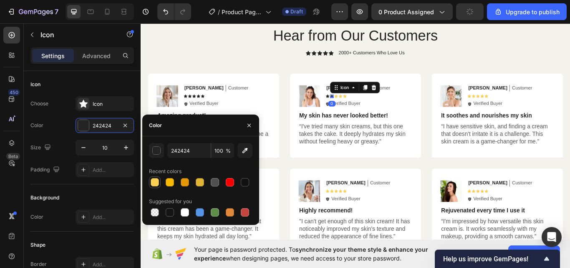
click at [155, 177] on div at bounding box center [155, 182] width 10 height 10
type input "FCCF55"
click at [357, 108] on icon at bounding box center [359, 109] width 4 height 4
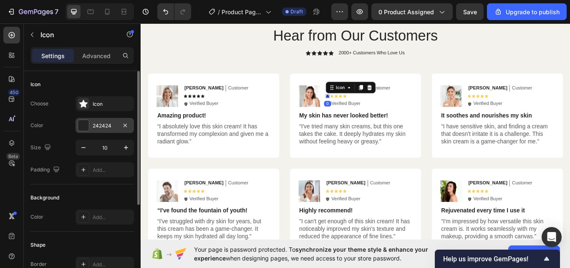
click at [84, 127] on div at bounding box center [83, 125] width 11 height 11
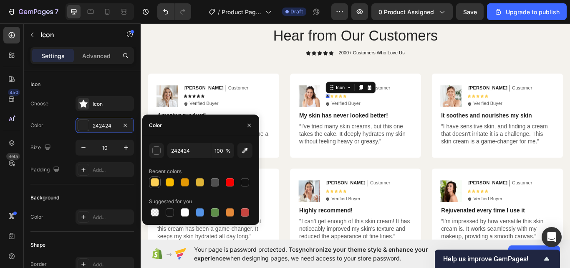
click at [158, 180] on div at bounding box center [155, 182] width 8 height 8
type input "FCCF55"
click at [213, 109] on icon at bounding box center [213, 109] width 4 height 4
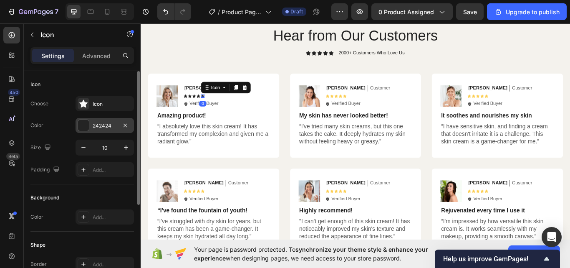
click at [91, 123] on div "242424" at bounding box center [105, 125] width 58 height 15
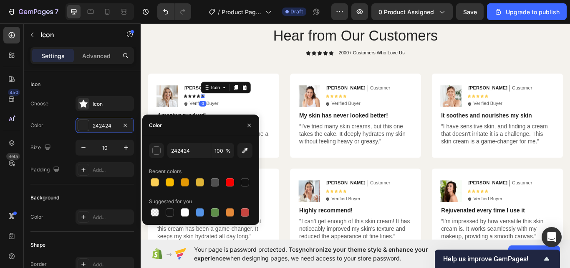
drag, startPoint x: 151, startPoint y: 180, endPoint x: 172, endPoint y: 132, distance: 51.6
click at [151, 179] on div at bounding box center [155, 182] width 8 height 8
type input "FCCF55"
click at [207, 108] on icon at bounding box center [208, 108] width 4 height 4
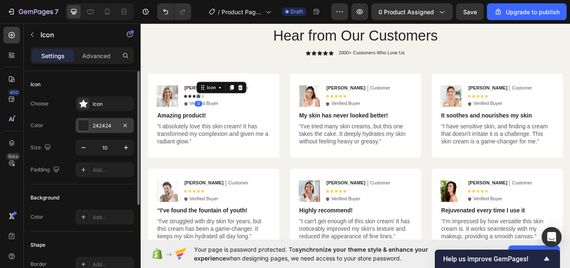
click at [94, 124] on div "242424" at bounding box center [105, 126] width 24 height 8
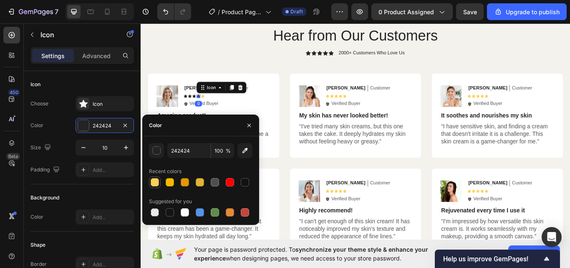
click at [155, 178] on div at bounding box center [155, 182] width 8 height 8
type input "FCCF55"
click at [203, 108] on icon at bounding box center [203, 109] width 4 height 4
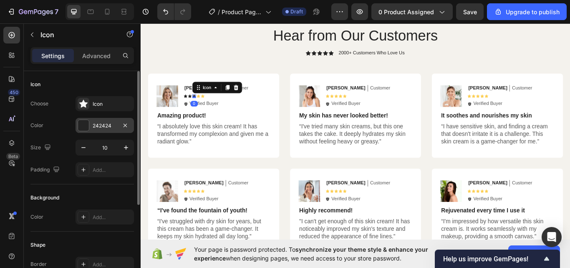
click at [91, 124] on div "242424" at bounding box center [105, 125] width 58 height 15
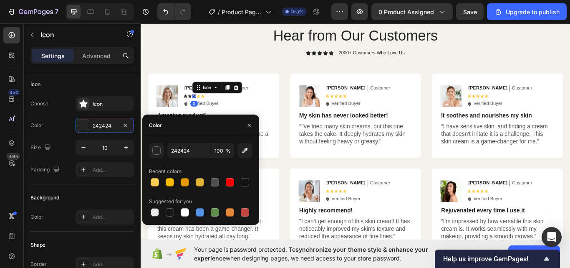
click at [157, 182] on div at bounding box center [155, 182] width 8 height 8
type input "FCCF55"
click at [197, 109] on icon at bounding box center [198, 109] width 4 height 4
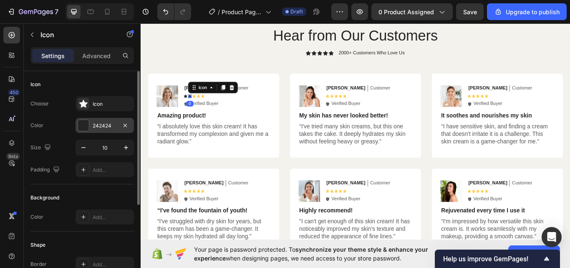
click at [86, 123] on div at bounding box center [83, 125] width 11 height 11
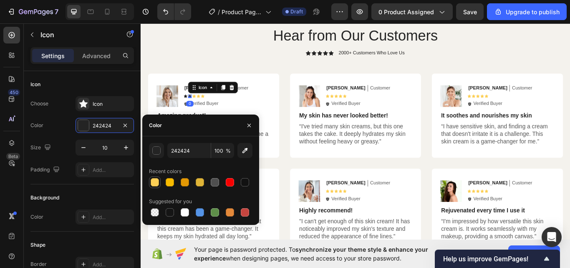
click at [158, 178] on div at bounding box center [155, 182] width 10 height 10
type input "FCCF55"
click at [193, 108] on icon at bounding box center [193, 109] width 4 height 4
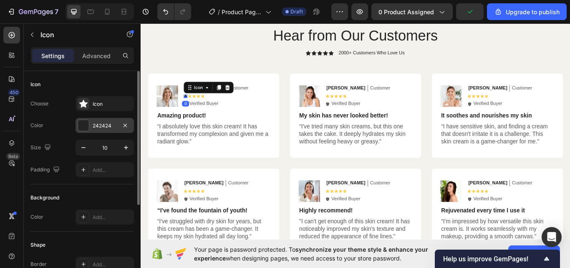
click at [93, 127] on div "242424" at bounding box center [105, 126] width 24 height 8
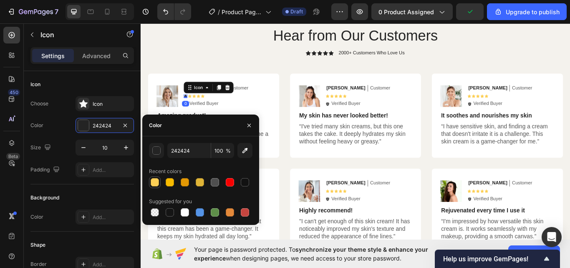
click at [153, 187] on div at bounding box center [155, 182] width 12 height 12
type input "FCCF55"
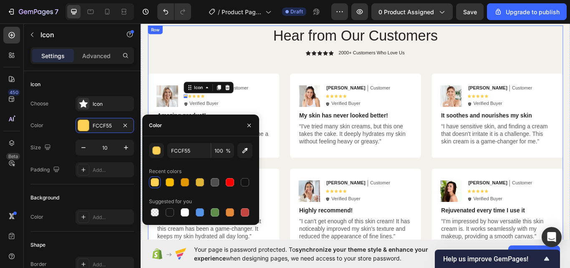
click at [280, 68] on div "Hear from Our Customers Heading Icon Icon Icon Icon Icon Icon List 2000+ Custom…" at bounding box center [391, 158] width 484 height 265
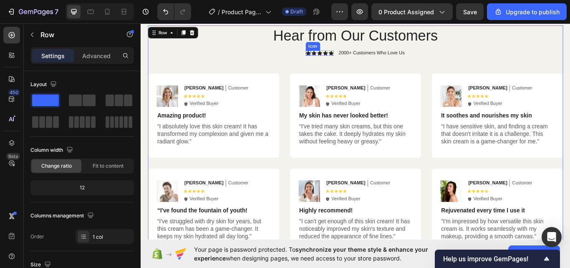
click at [334, 56] on icon at bounding box center [336, 59] width 6 height 6
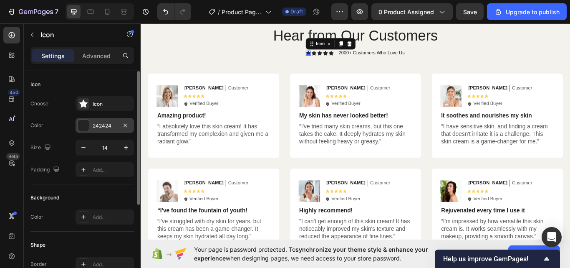
click at [87, 122] on div at bounding box center [83, 125] width 11 height 11
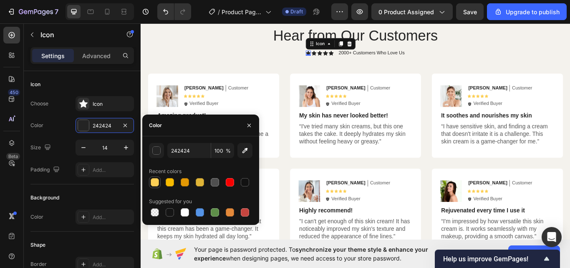
click at [153, 183] on div at bounding box center [155, 182] width 8 height 8
type input "FCCF55"
click at [340, 58] on icon at bounding box center [343, 58] width 6 height 5
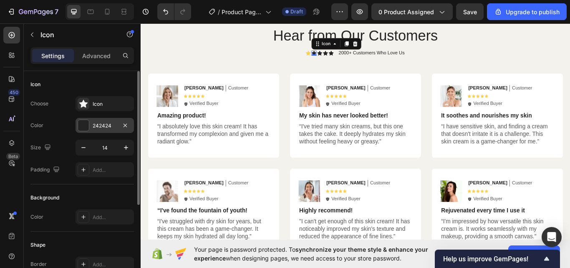
click at [95, 126] on div "242424" at bounding box center [105, 126] width 24 height 8
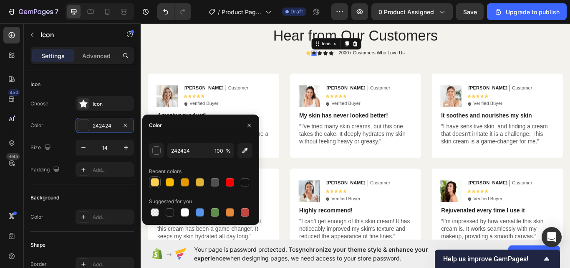
click at [155, 180] on div at bounding box center [155, 182] width 8 height 8
type input "FCCF55"
drag, startPoint x: 347, startPoint y: 59, endPoint x: 154, endPoint y: 122, distance: 203.3
click at [347, 59] on icon at bounding box center [350, 58] width 6 height 5
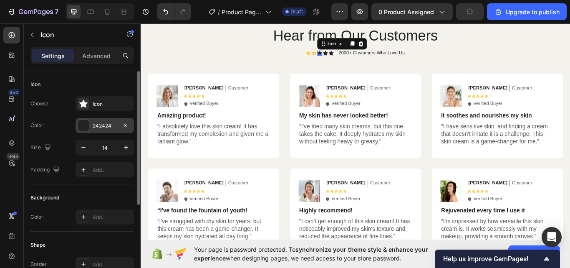
click at [91, 127] on div "242424" at bounding box center [105, 125] width 58 height 15
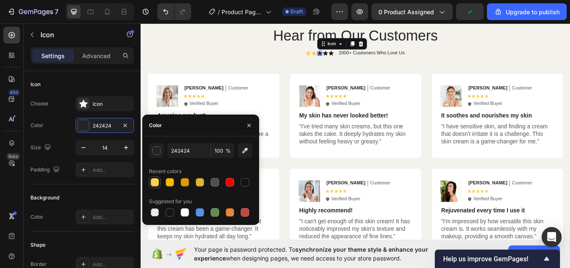
click at [152, 183] on div at bounding box center [155, 182] width 8 height 8
type input "FCCF55"
click at [354, 57] on icon at bounding box center [356, 59] width 6 height 6
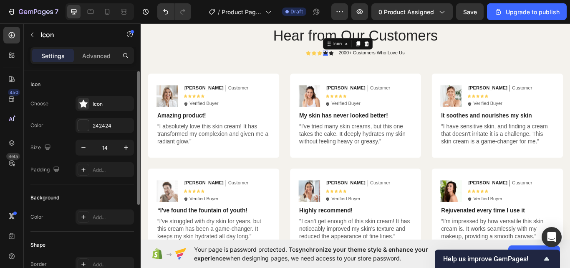
drag, startPoint x: 86, startPoint y: 130, endPoint x: 99, endPoint y: 134, distance: 13.3
click at [86, 129] on div at bounding box center [83, 125] width 11 height 11
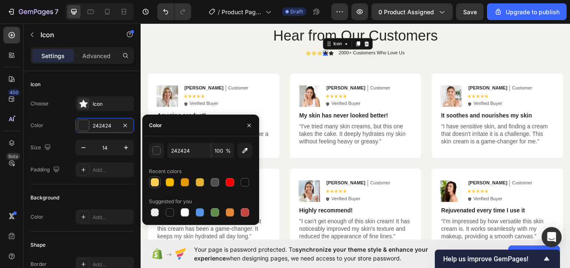
click at [155, 182] on div at bounding box center [155, 182] width 8 height 8
type input "FCCF55"
click at [360, 57] on icon at bounding box center [363, 58] width 6 height 5
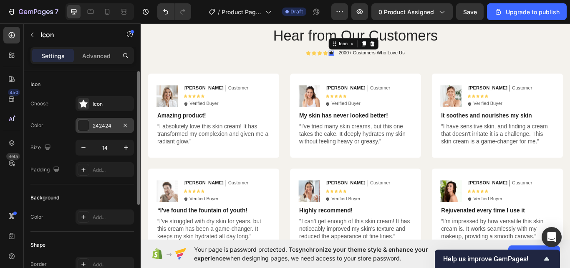
click at [82, 119] on div at bounding box center [84, 125] width 12 height 12
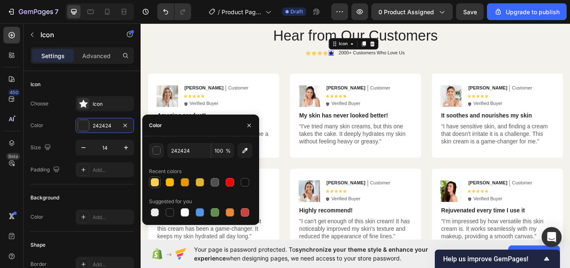
click at [157, 181] on div at bounding box center [155, 182] width 8 height 8
type input "FCCF55"
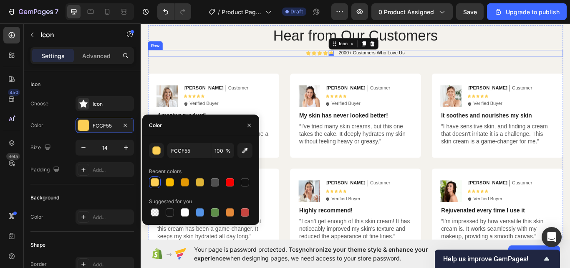
click at [235, 56] on div "Icon Icon Icon Icon Icon 0 Icon List 2000+ Customers Who Love Us Text Block Row" at bounding box center [391, 59] width 484 height 8
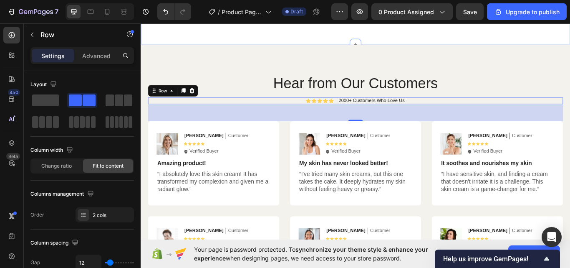
scroll to position [2083, 0]
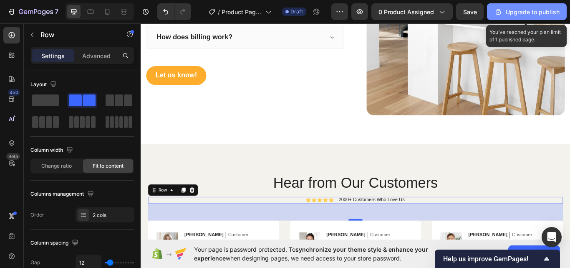
click at [504, 11] on div "Upgrade to publish" at bounding box center [527, 12] width 66 height 9
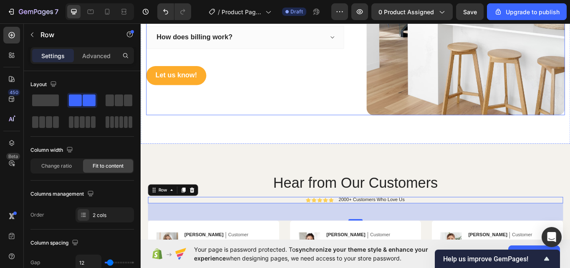
scroll to position [2041, 0]
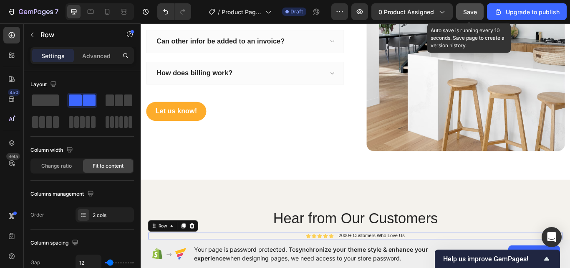
click at [475, 12] on span "Save" at bounding box center [470, 11] width 14 height 7
